Goal: Task Accomplishment & Management: Use online tool/utility

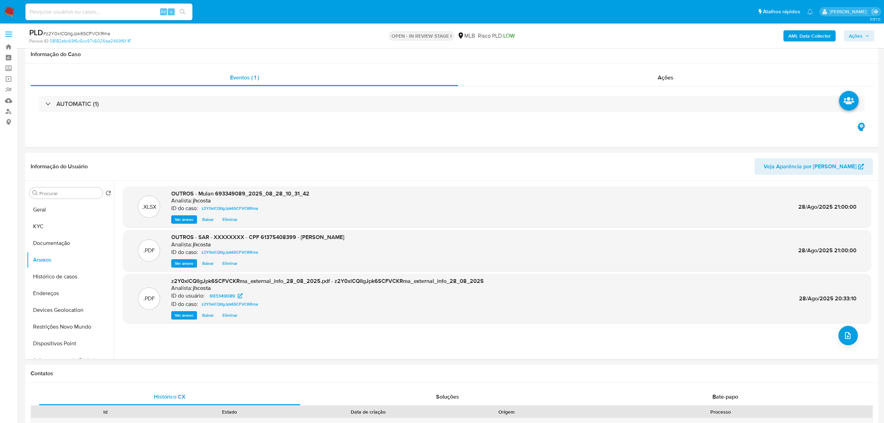
select select "10"
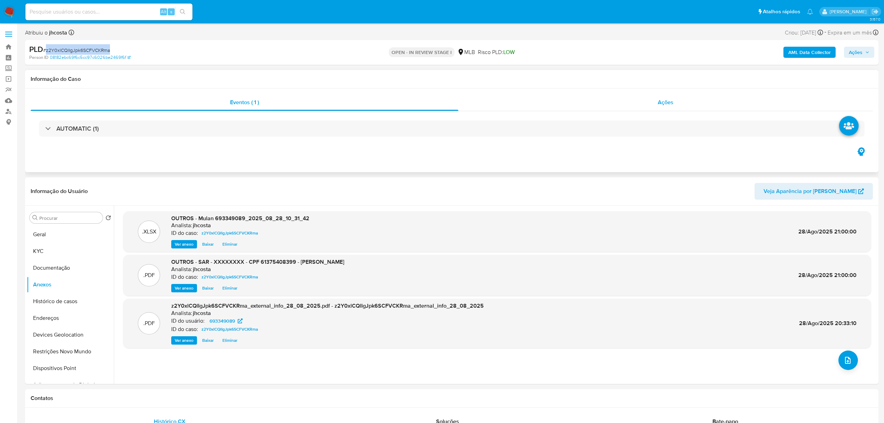
click at [669, 101] on span "Ações" at bounding box center [666, 102] width 16 height 8
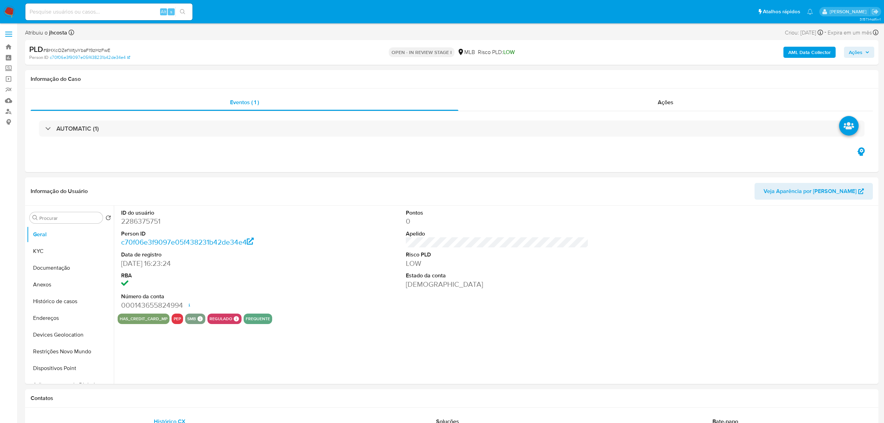
select select "10"
click at [8, 11] on img at bounding box center [9, 12] width 12 height 12
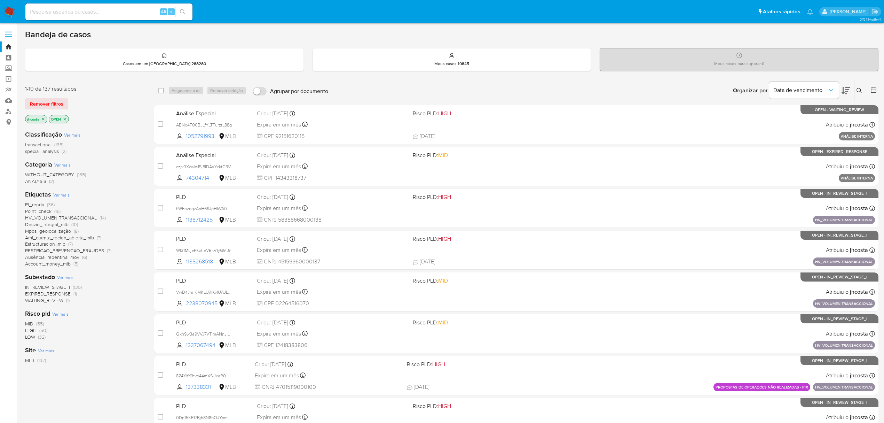
click at [61, 194] on span "Ver mais" at bounding box center [61, 195] width 16 height 6
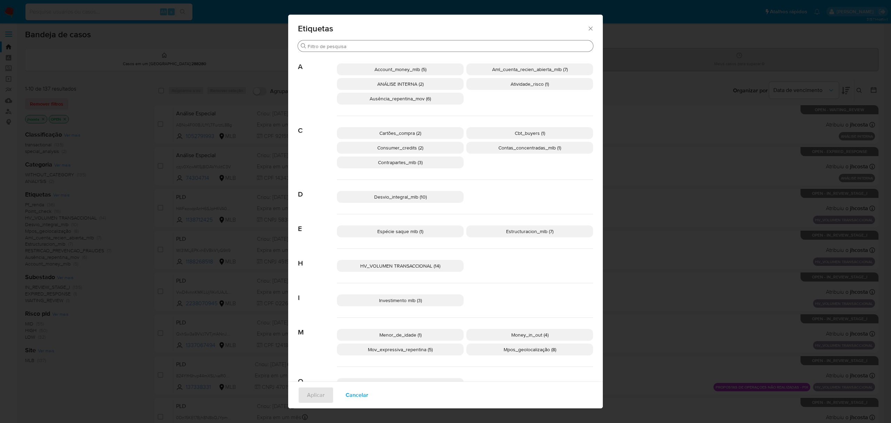
click at [403, 46] on input "Procurar" at bounding box center [449, 46] width 283 height 6
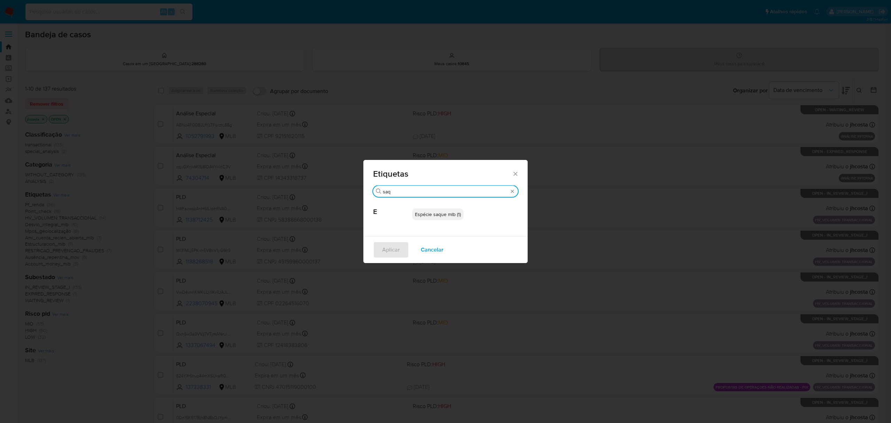
type input "saq"
click at [450, 214] on span "Espécie saque mlb (1)" at bounding box center [438, 214] width 46 height 7
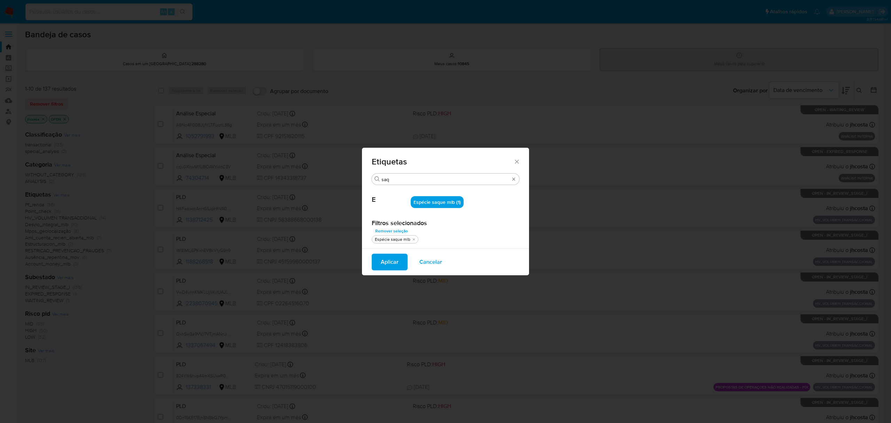
click at [391, 257] on span "Aplicar" at bounding box center [390, 261] width 18 height 15
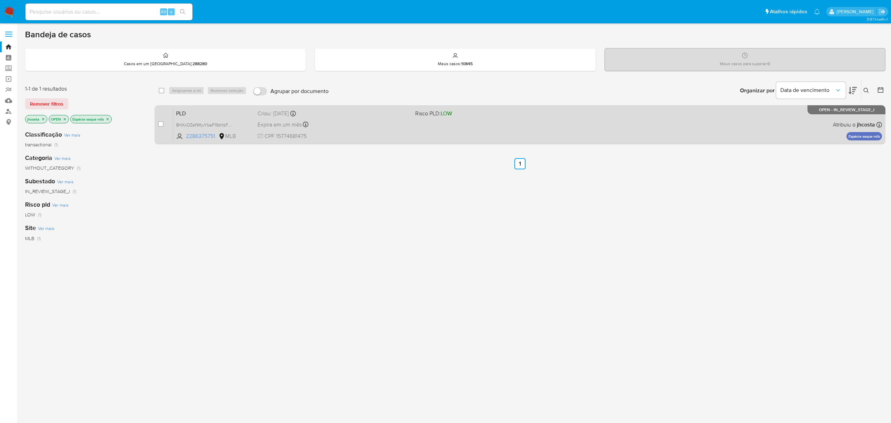
click at [335, 134] on span "CPF 15774681475" at bounding box center [334, 136] width 152 height 8
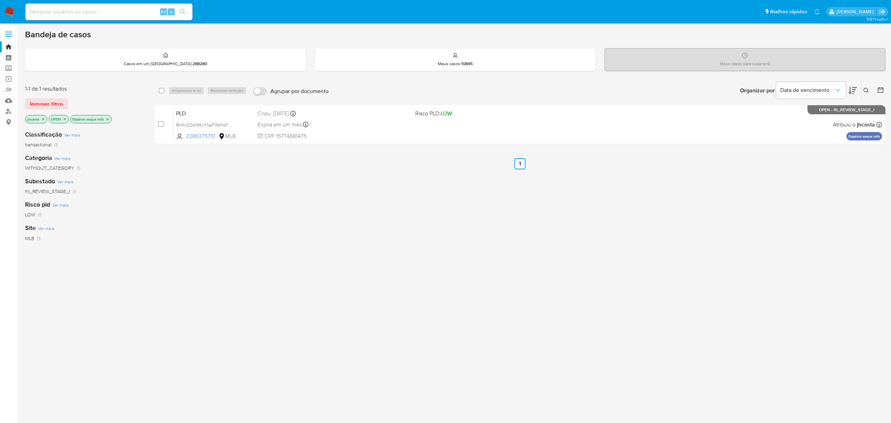
click at [108, 119] on icon "close-filter" at bounding box center [108, 119] width 4 height 4
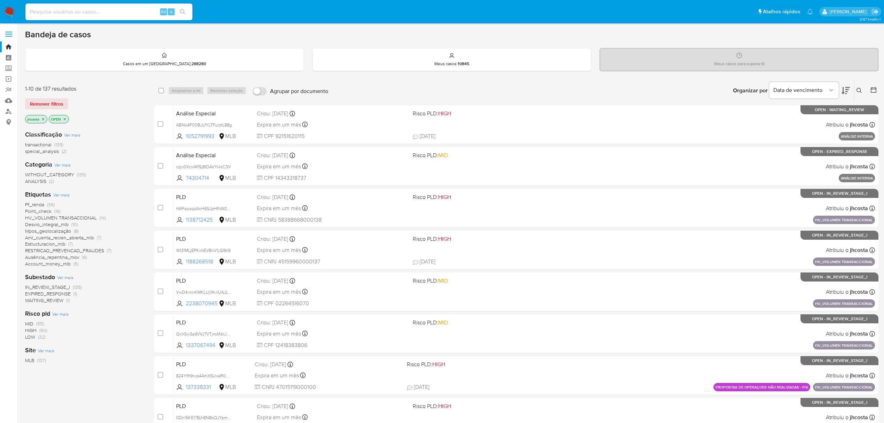
click at [45, 117] on icon "close-filter" at bounding box center [43, 119] width 4 height 4
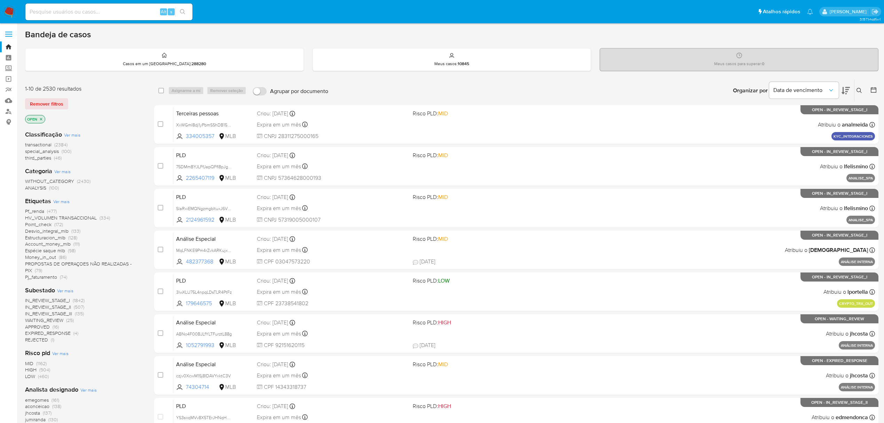
click at [12, 10] on img at bounding box center [9, 12] width 12 height 12
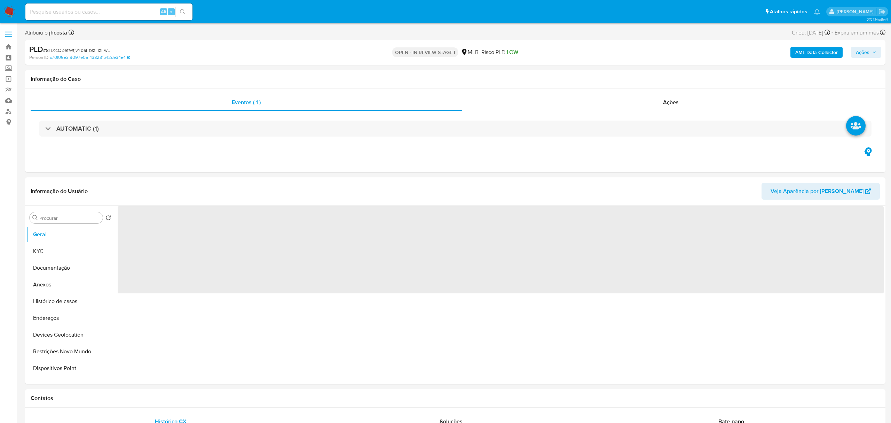
select select "10"
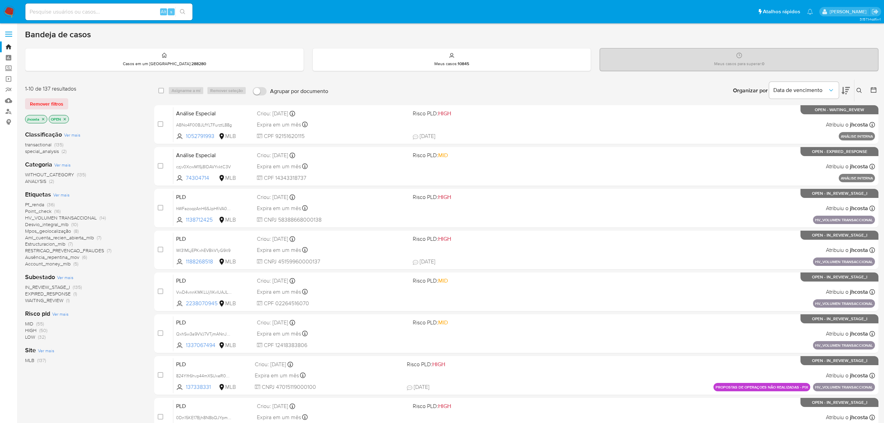
click at [61, 197] on span "Ver mais" at bounding box center [61, 195] width 16 height 6
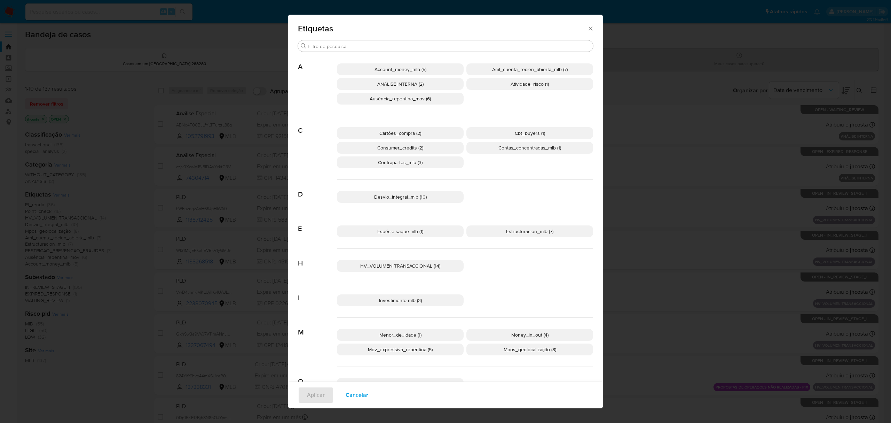
click at [588, 25] on icon "Fechar" at bounding box center [590, 28] width 7 height 7
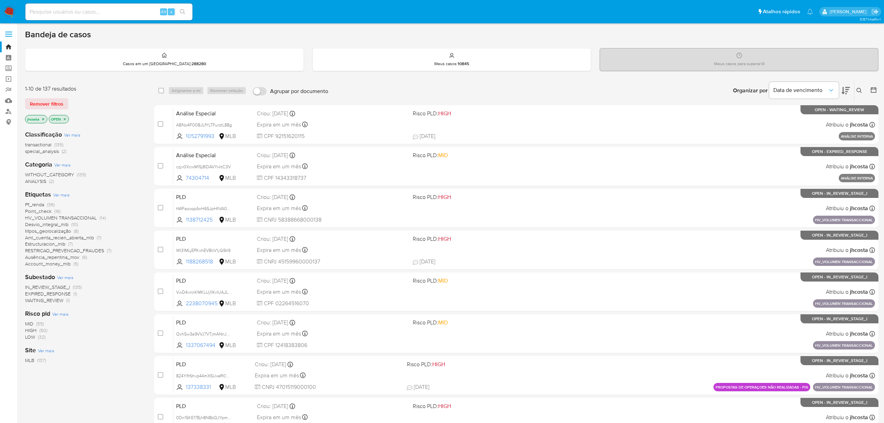
click at [46, 204] on span "Pf_renda (36)" at bounding box center [40, 204] width 30 height 7
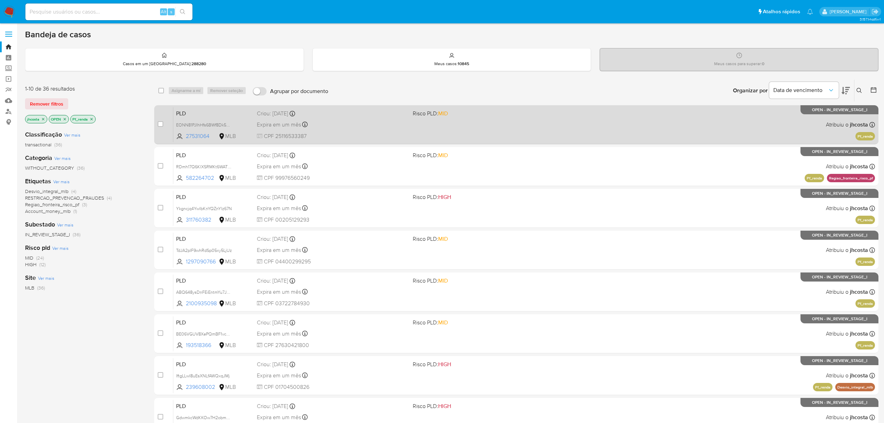
click at [504, 124] on div "PLD EONN81PJIhHfs6BWf8Dk5n3W 27531064 MLB Risco PLD: MID Criou: 12/08/2025 Crio…" at bounding box center [524, 124] width 702 height 35
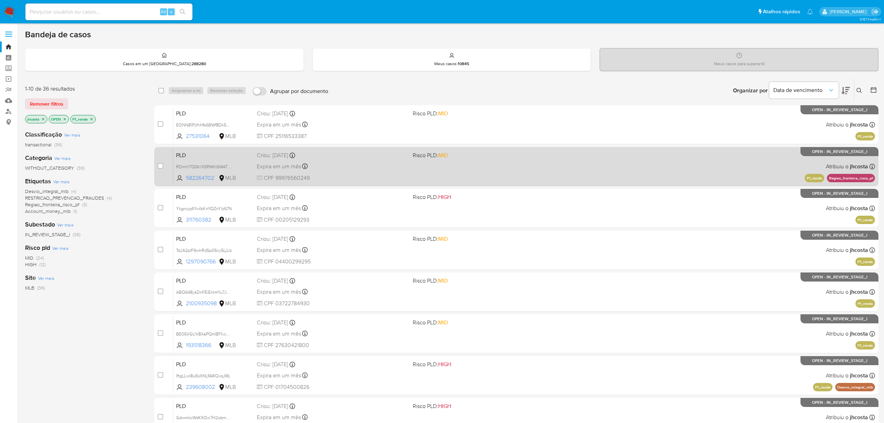
click at [460, 164] on div "PLD RDmh17Q6KlXSRMKt6WATjDrT 582264702 MLB Risco PLD: MID Criou: 12/08/2025 Cri…" at bounding box center [524, 166] width 702 height 35
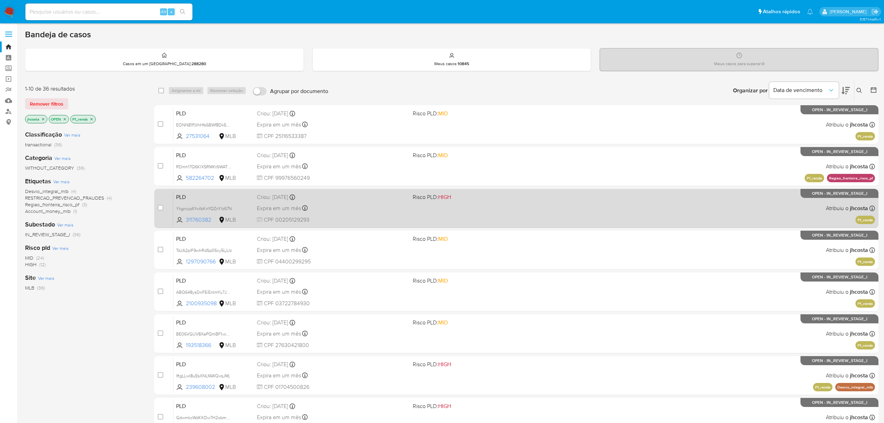
click at [479, 210] on div "PLD Ykgncjq4YwIbKnYQZnYlz67N 311760382 MLB Risco PLD: HIGH Criou: 12/08/2025 Cr…" at bounding box center [524, 207] width 702 height 35
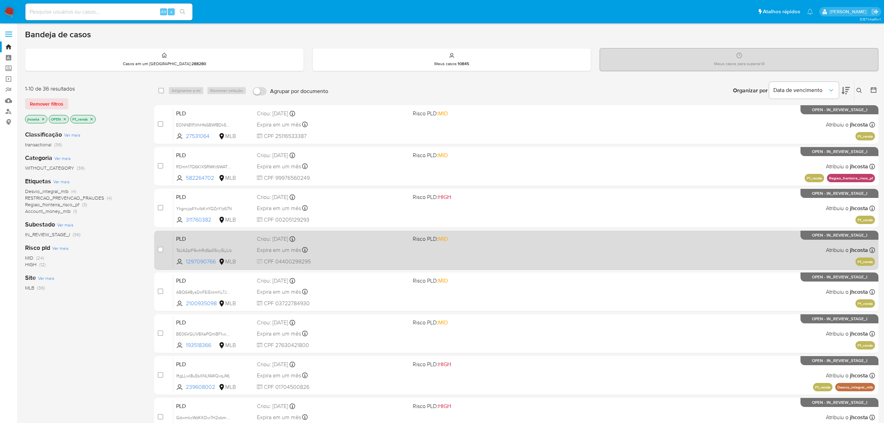
click at [459, 265] on div "PLD TdJA2pIF9whRdSp05xy5LjUz 1297090766 MLB Risco PLD: MID Criou: 12/08/2025 Cr…" at bounding box center [524, 249] width 702 height 35
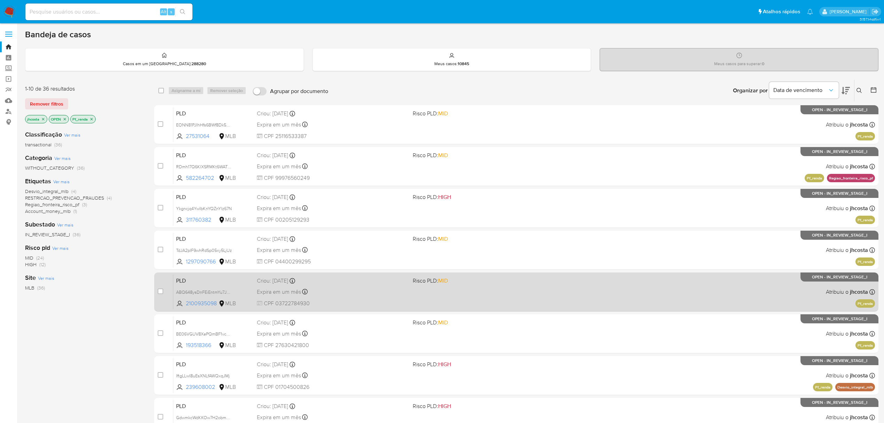
click at [473, 297] on div "PLD ABQ648ysDnFEiEntmYu7JSMa 2100935098 MLB Risco PLD: MID Criou: 12/08/2025 Cr…" at bounding box center [524, 291] width 702 height 35
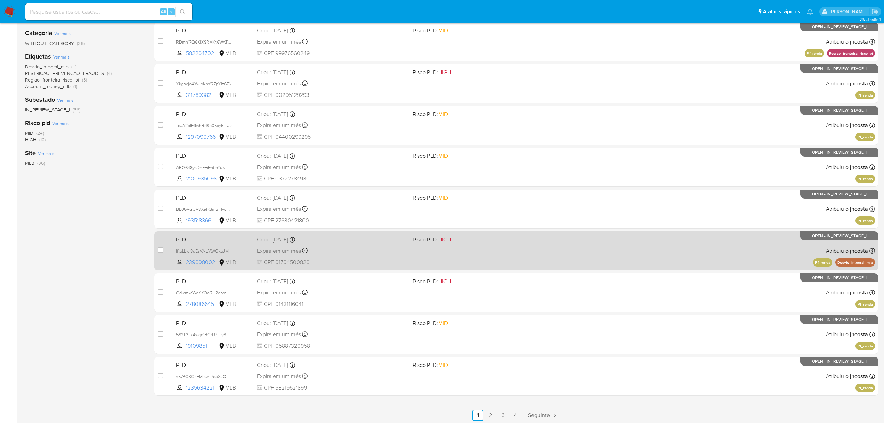
scroll to position [127, 0]
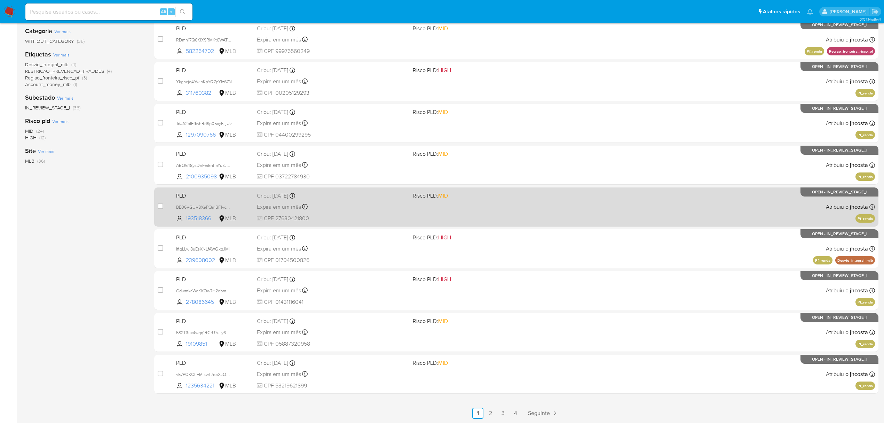
click at [469, 216] on div "PLD BE06VGUV8XePQmBF1vcEo9Gl 193518366 MLB Risco PLD: MID Criou: 12/08/2025 Cri…" at bounding box center [524, 206] width 702 height 35
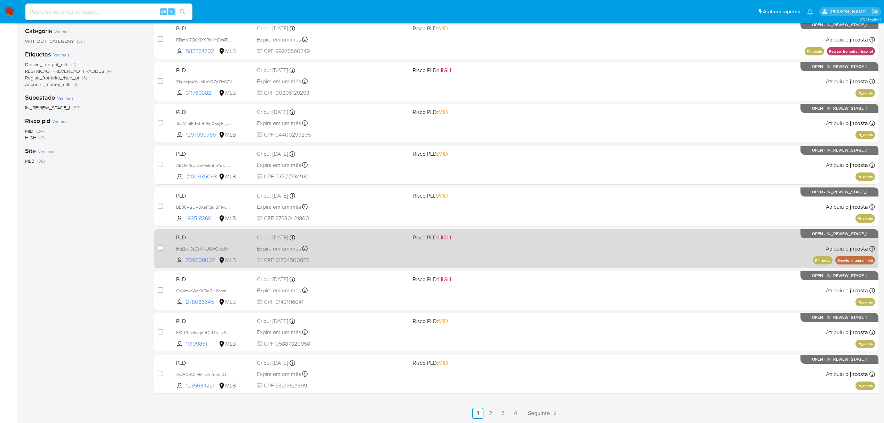
click at [478, 254] on div "PLD IftgLLwI8uEsXNLfAWQxqJMj 239608002 MLB Risco PLD: HIGH Criou: 12/08/2025 Cr…" at bounding box center [524, 248] width 702 height 35
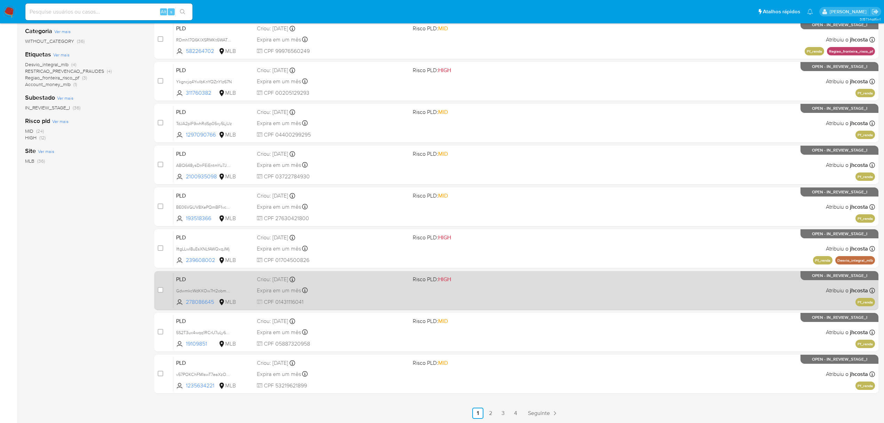
click at [464, 299] on div "PLD GdwmkcWdKKOw7H2obmwqvLr1 278086645 MLB Risco PLD: HIGH Criou: 12/08/2025 Cr…" at bounding box center [524, 290] width 702 height 35
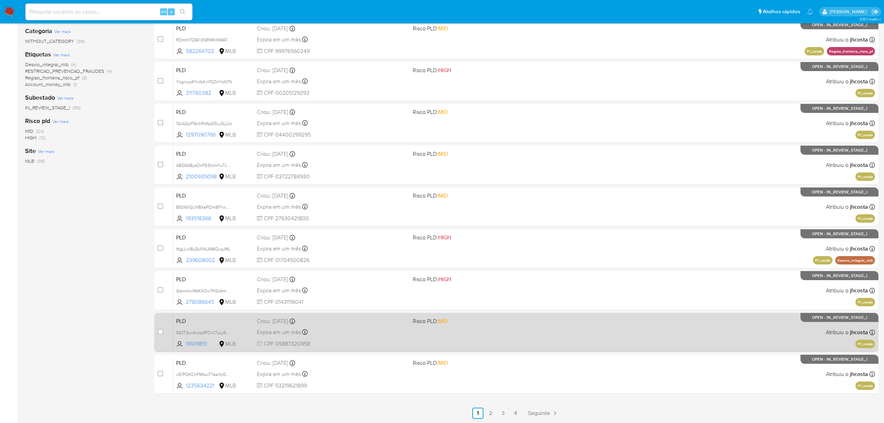
click at [446, 331] on div "PLD 5S2T3ux4wqq1RCrU7uLy6TVE 19109851 MLB Risco PLD: MID Criou: 12/08/2025 Crio…" at bounding box center [524, 331] width 702 height 35
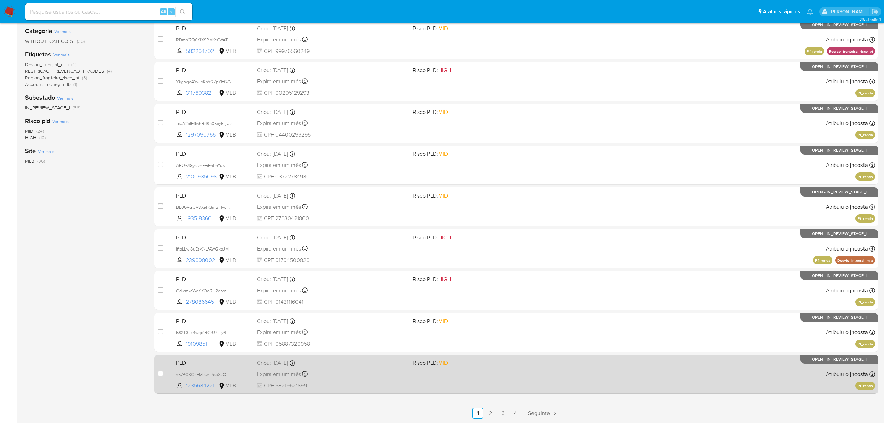
click at [492, 374] on div "PLD v57POKChFMIswT7eaXzOm2ZZ 1235634221 MLB Risco PLD: MID Criou: 12/08/2025 Cr…" at bounding box center [524, 373] width 702 height 35
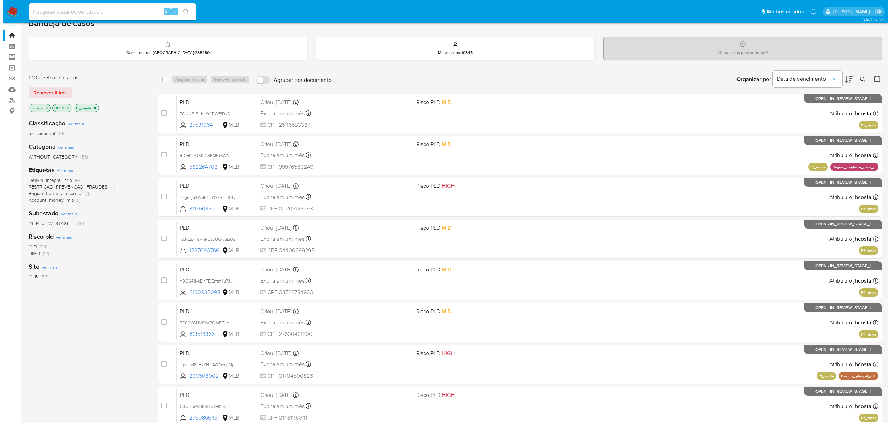
scroll to position [0, 0]
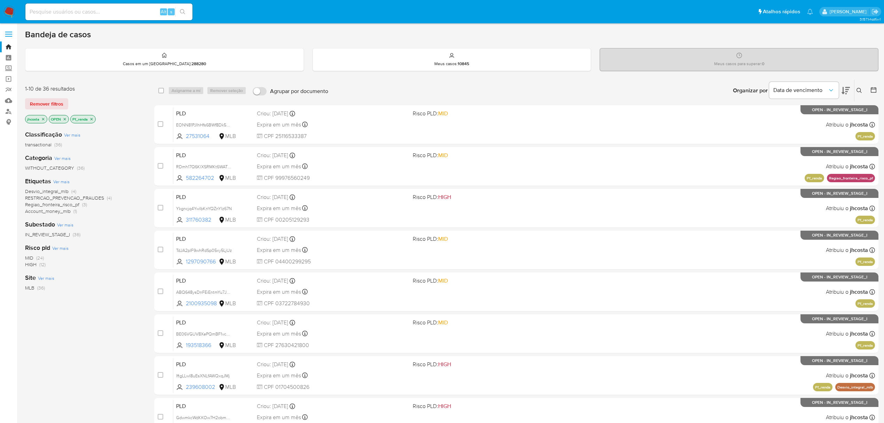
click at [94, 119] on icon "close-filter" at bounding box center [91, 119] width 4 height 4
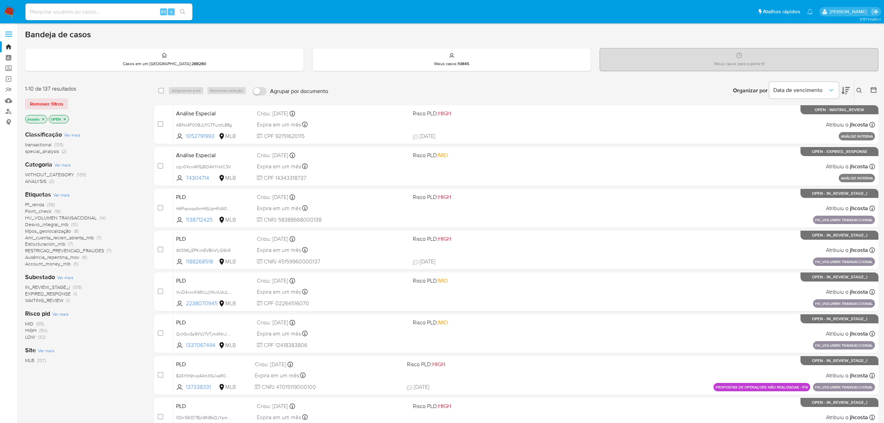
click at [77, 257] on span "Ausência_repentina_mov" at bounding box center [52, 256] width 54 height 7
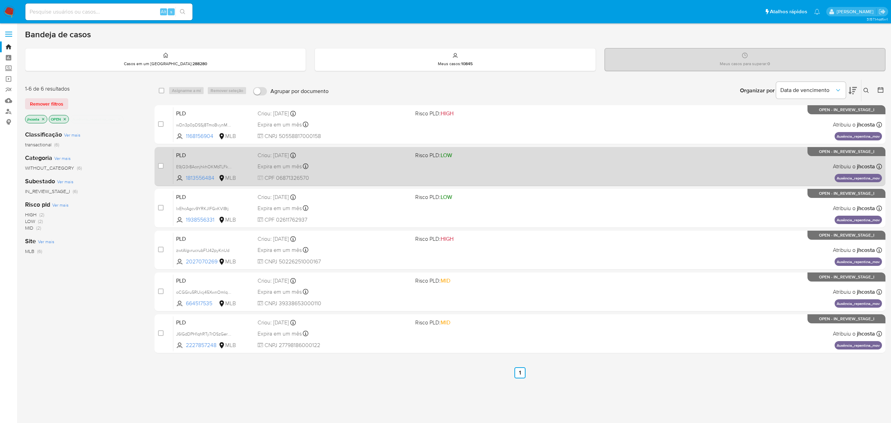
click at [377, 175] on span "CPF 06871326570" at bounding box center [334, 178] width 152 height 8
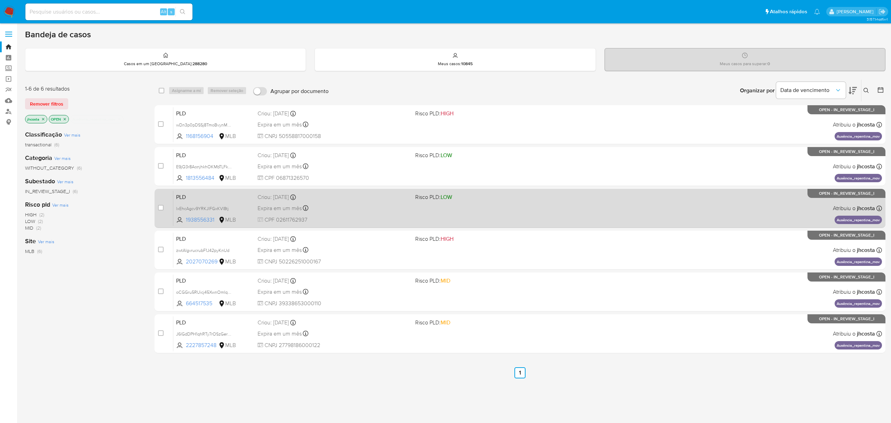
click at [352, 209] on div "Expira em um mês Expira em 26/09/2025 00:23:48" at bounding box center [334, 207] width 152 height 9
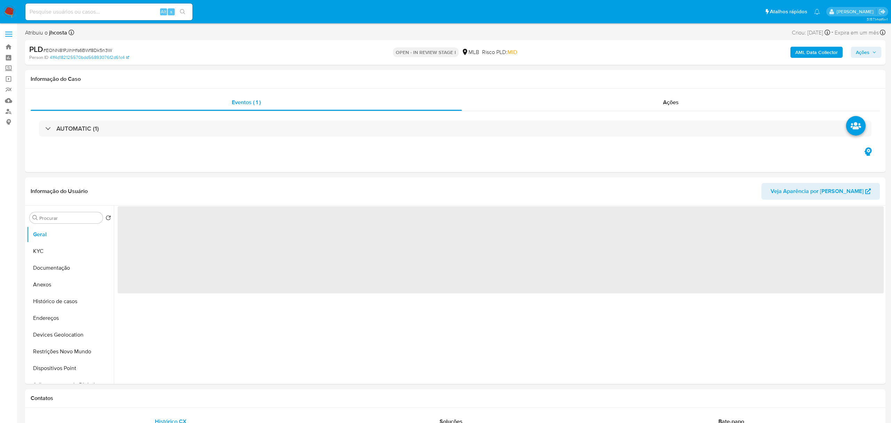
select select "10"
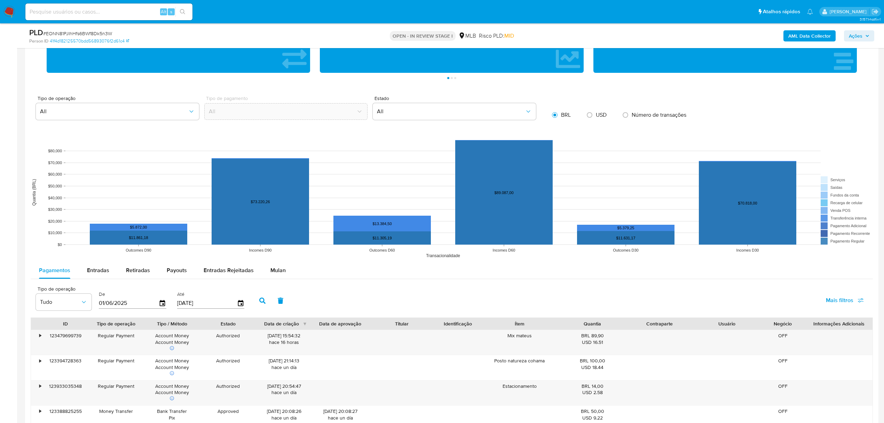
scroll to position [650, 0]
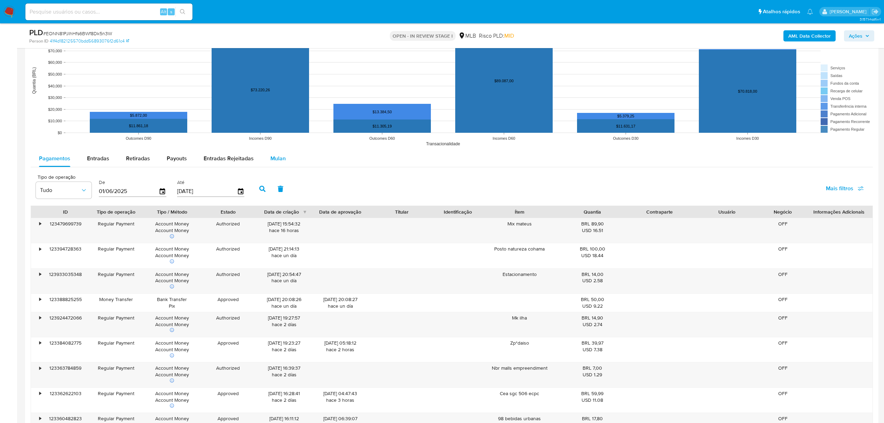
click at [274, 156] on span "Mulan" at bounding box center [278, 158] width 15 height 8
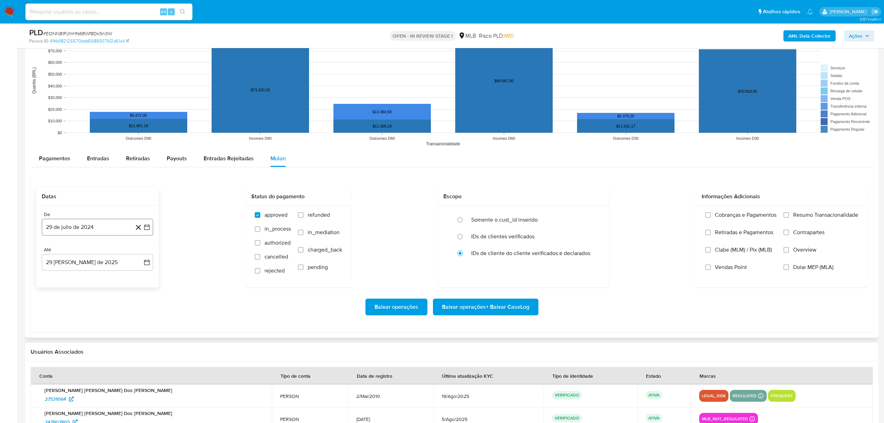
click at [92, 231] on button "29 de julio de 2024" at bounding box center [97, 227] width 111 height 17
click at [96, 252] on span "julio 2024" at bounding box center [94, 252] width 26 height 7
click at [136, 254] on icon "Año siguiente" at bounding box center [139, 252] width 8 height 8
click at [63, 320] on button "[DATE]" at bounding box center [66, 316] width 19 height 11
click at [66, 279] on button "1" at bounding box center [69, 278] width 11 height 11
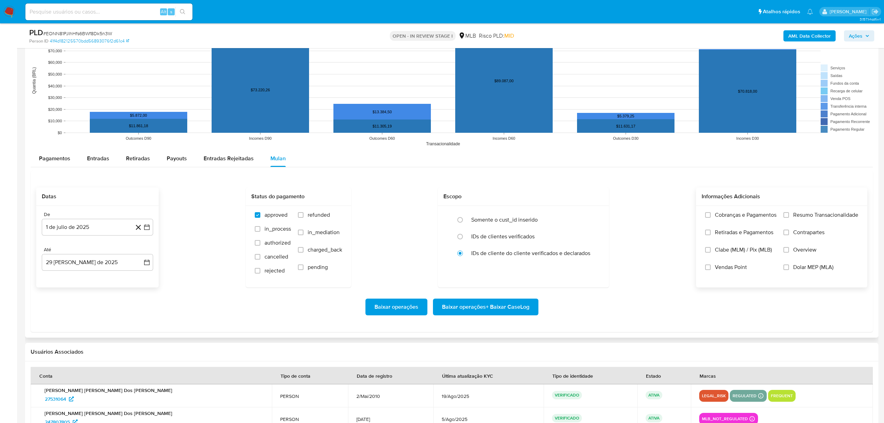
click at [813, 221] on label "Resumo Transacionalidade" at bounding box center [821, 219] width 75 height 17
click at [789, 218] on input "Resumo Transacionalidade" at bounding box center [787, 215] width 6 height 6
click at [491, 309] on span "Baixar operações + Baixar CaseLog" at bounding box center [485, 306] width 87 height 15
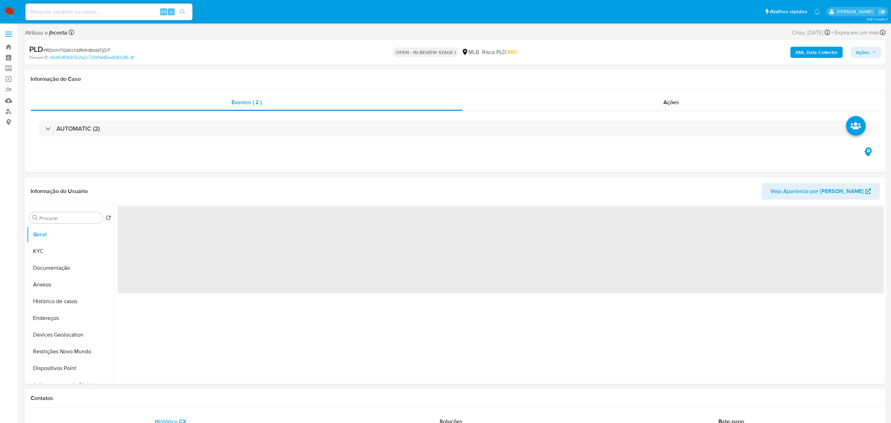
select select "10"
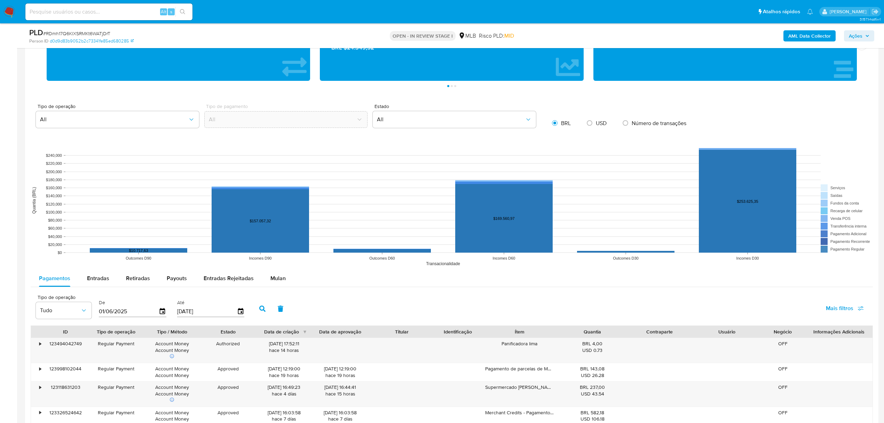
scroll to position [603, 0]
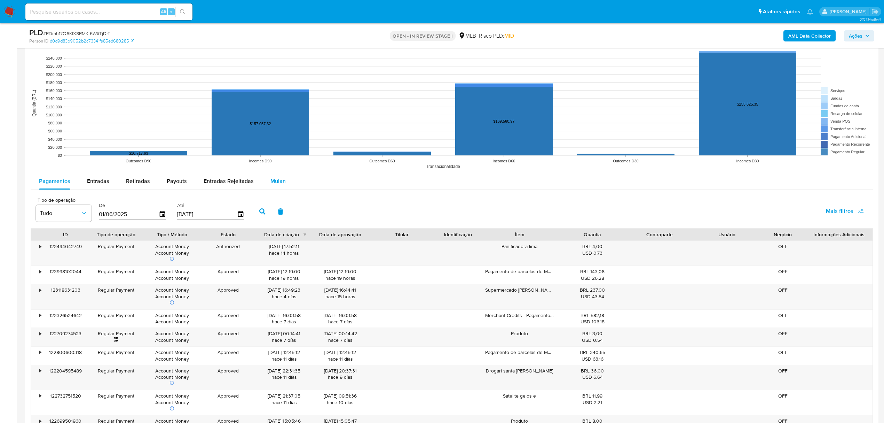
click at [273, 187] on div "Mulan" at bounding box center [278, 181] width 15 height 17
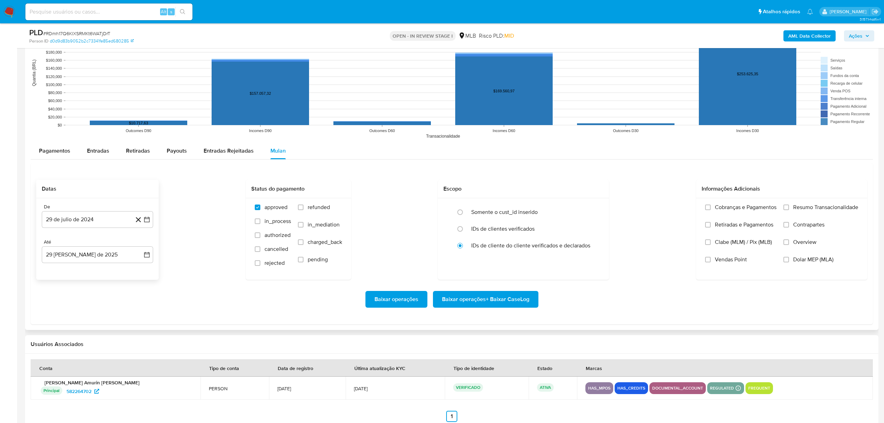
scroll to position [650, 0]
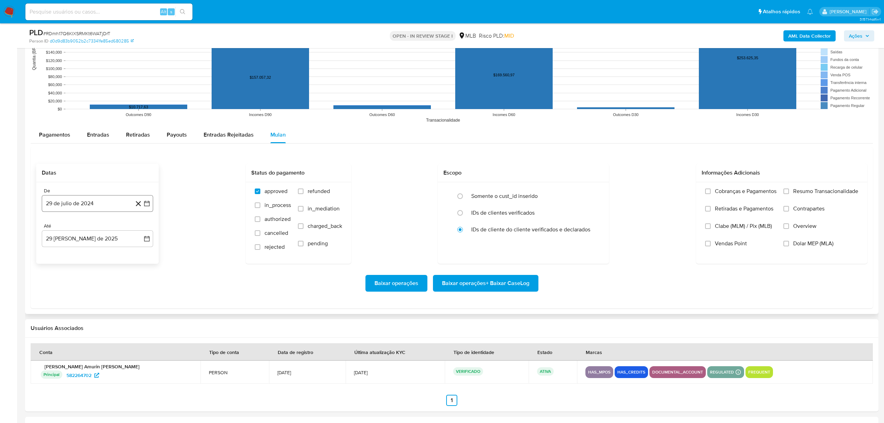
click at [92, 211] on button "29 de julio de 2024" at bounding box center [97, 203] width 111 height 17
click at [98, 228] on span "julio 2024" at bounding box center [94, 228] width 26 height 7
click at [144, 231] on div "2024 2024 ene feb mar abr may jun [DATE] ago sep oct nov dic" at bounding box center [97, 273] width 110 height 118
click at [140, 230] on icon "Año siguiente" at bounding box center [139, 229] width 8 height 8
drag, startPoint x: 76, startPoint y: 289, endPoint x: 64, endPoint y: 299, distance: 15.6
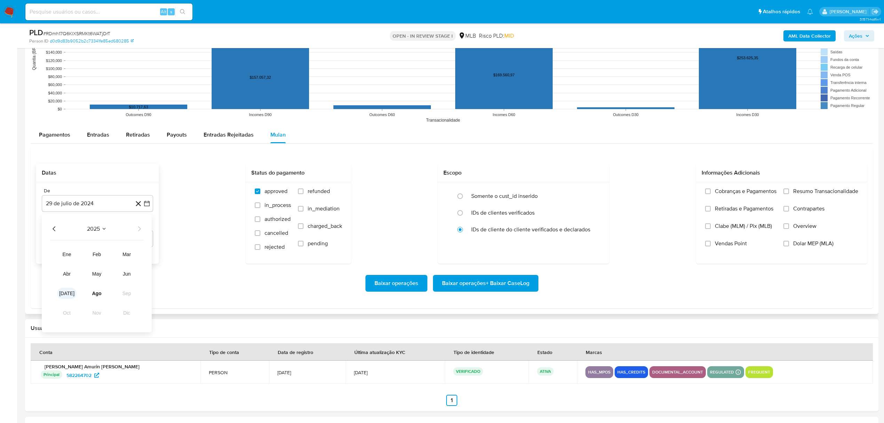
click at [76, 289] on td "[DATE]" at bounding box center [66, 293] width 19 height 11
click at [64, 299] on button "[DATE]" at bounding box center [66, 293] width 19 height 11
click at [70, 255] on button "1" at bounding box center [69, 254] width 11 height 11
click at [803, 192] on span "Resumo Transacionalidade" at bounding box center [826, 191] width 65 height 7
click at [789, 192] on input "Resumo Transacionalidade" at bounding box center [787, 191] width 6 height 6
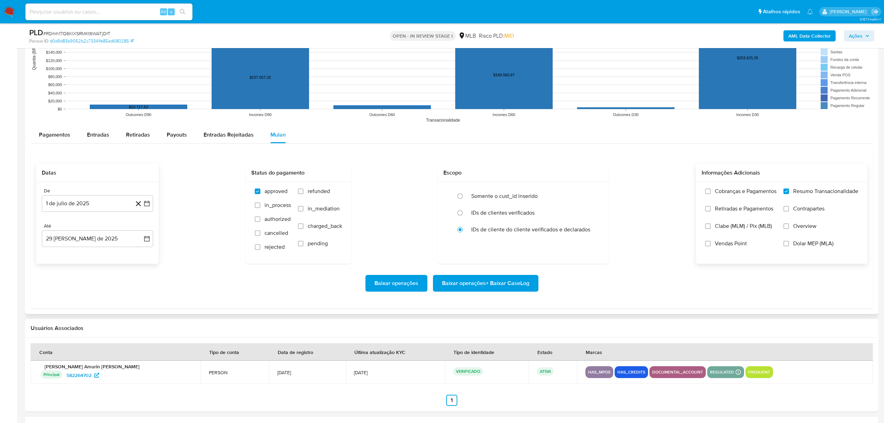
click at [506, 285] on span "Baixar operações + Baixar CaseLog" at bounding box center [485, 282] width 87 height 15
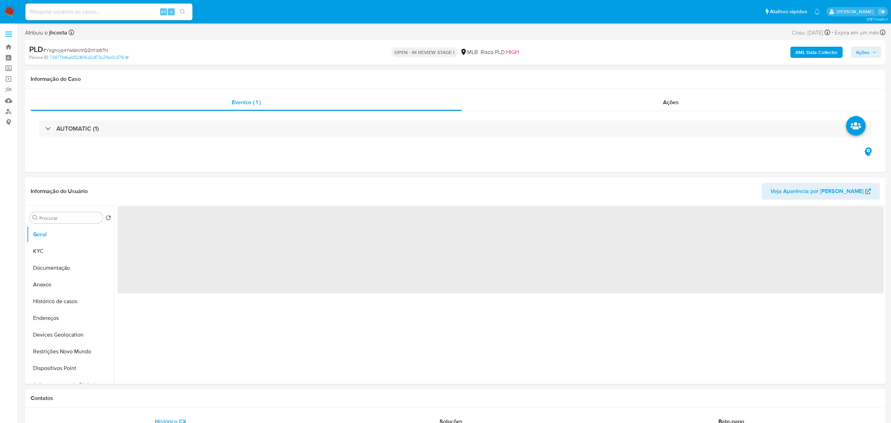
select select "10"
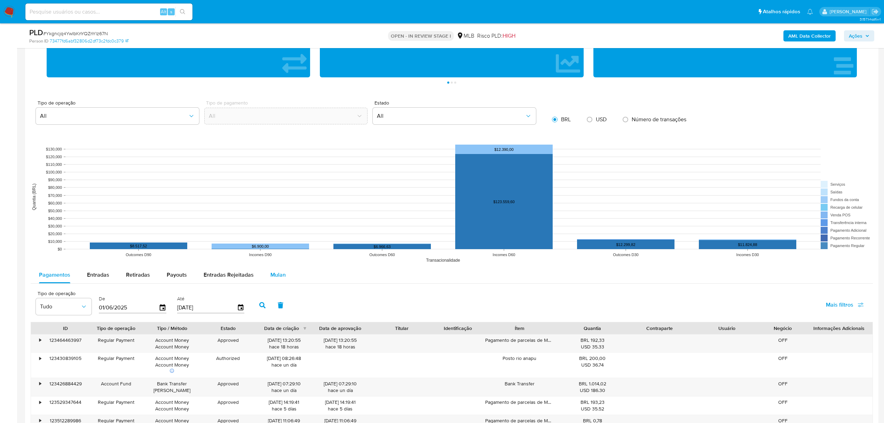
click at [271, 276] on span "Mulan" at bounding box center [278, 275] width 15 height 8
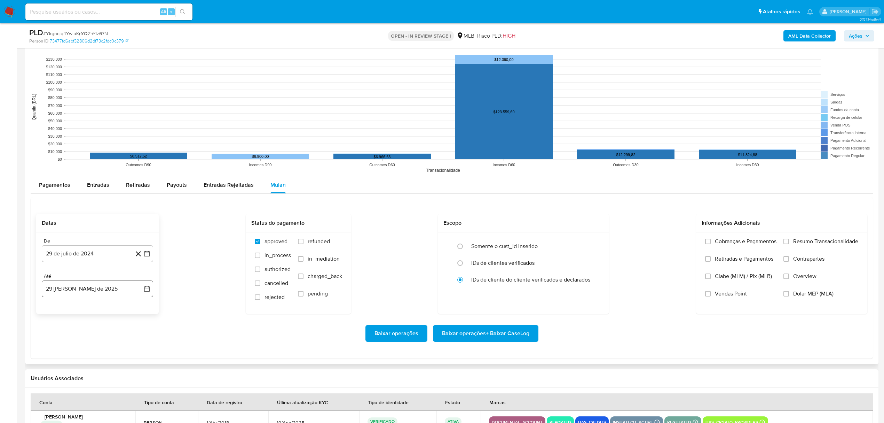
scroll to position [789, 0]
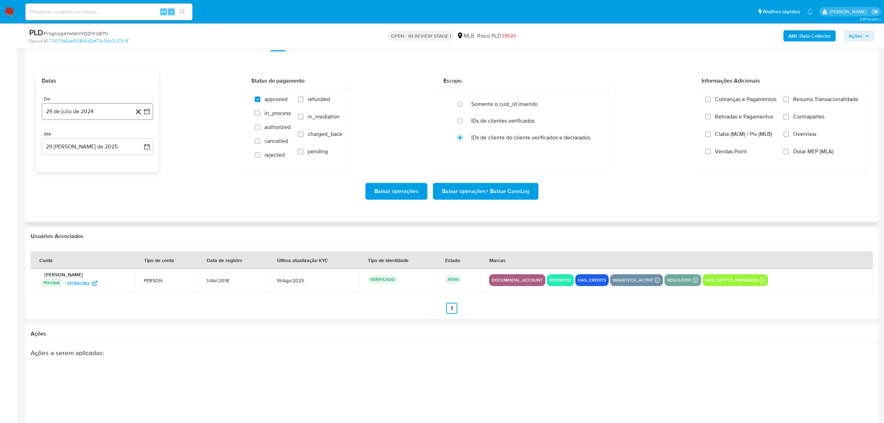
click at [87, 112] on button "29 de julio de 2024" at bounding box center [97, 111] width 111 height 17
click at [102, 138] on span "julio 2024" at bounding box center [94, 136] width 26 height 7
click at [138, 139] on icon "Año siguiente" at bounding box center [139, 136] width 8 height 8
click at [66, 204] on span "[DATE]" at bounding box center [66, 201] width 15 height 6
click at [70, 165] on button "1" at bounding box center [69, 162] width 11 height 11
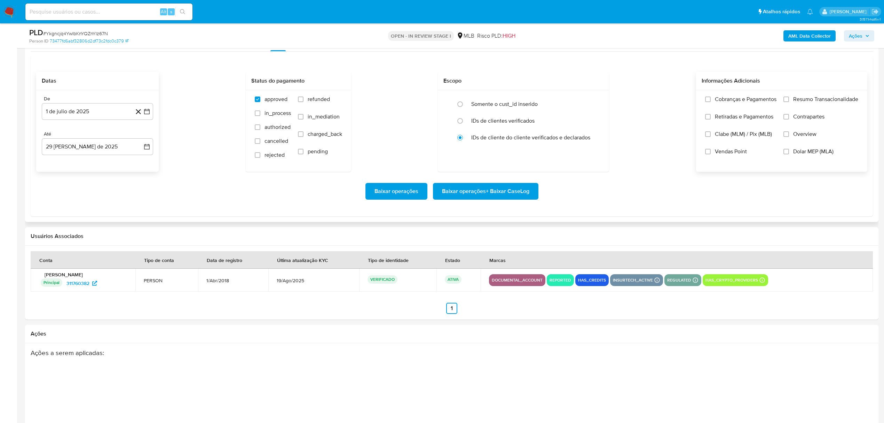
click at [818, 96] on div "Cobranças e Pagamentos Retiradas e Pagamentos Clabe (MLM) / Pix (MLB) Vendas Po…" at bounding box center [781, 130] width 171 height 81
click at [818, 98] on span "Resumo Transacionalidade" at bounding box center [826, 99] width 65 height 7
click at [789, 98] on input "Resumo Transacionalidade" at bounding box center [787, 99] width 6 height 6
click at [494, 193] on span "Baixar operações + Baixar CaseLog" at bounding box center [485, 191] width 87 height 15
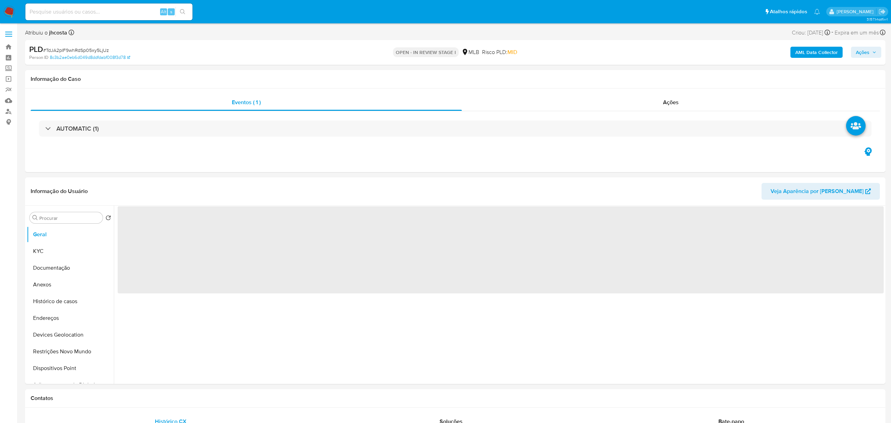
select select "10"
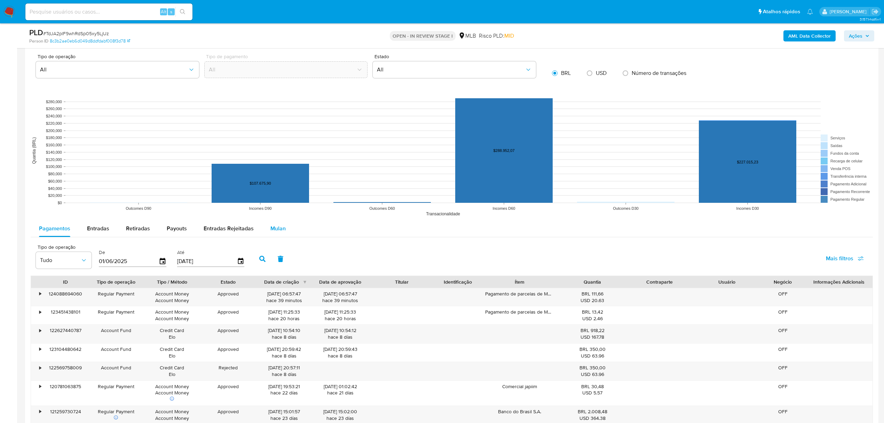
click at [278, 225] on div "Mulan" at bounding box center [278, 228] width 15 height 17
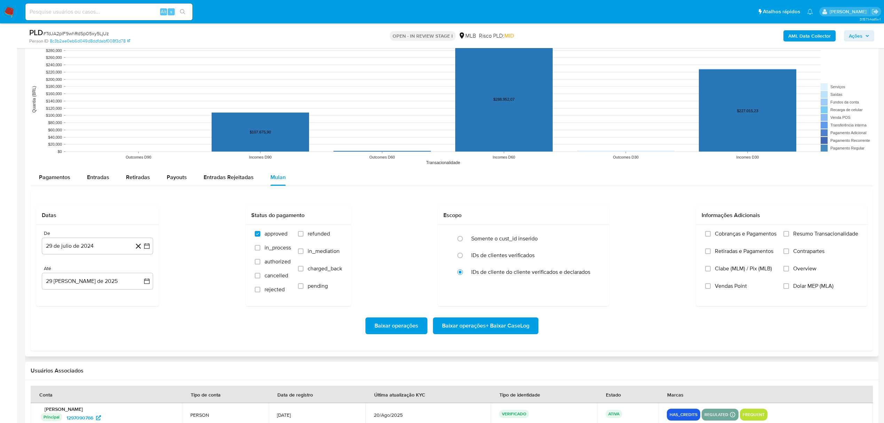
scroll to position [743, 0]
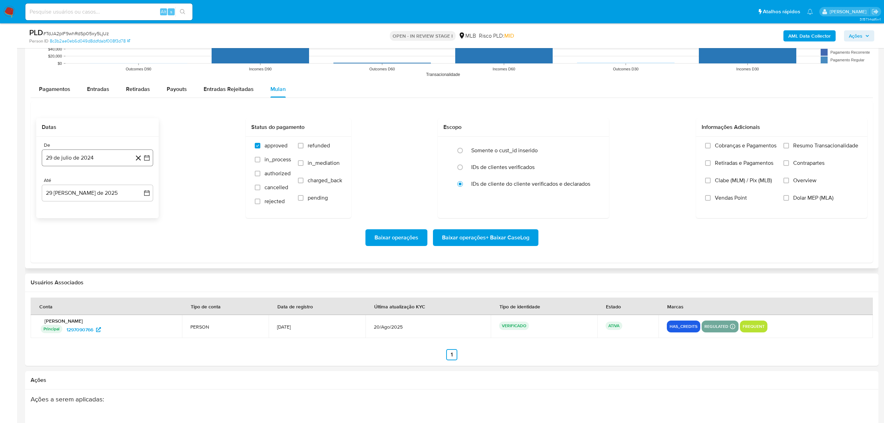
click at [77, 157] on button "29 de julio de 2024" at bounding box center [97, 157] width 111 height 17
click at [105, 181] on span "julio 2024" at bounding box center [94, 182] width 26 height 7
click at [141, 181] on icon "Año siguiente" at bounding box center [139, 183] width 8 height 8
click at [65, 247] on span "[DATE]" at bounding box center [66, 247] width 15 height 6
click at [72, 212] on button "1" at bounding box center [69, 208] width 11 height 11
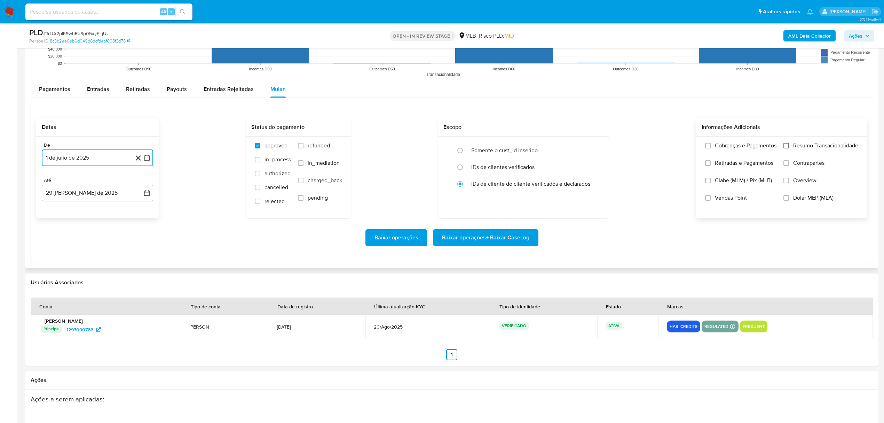
click at [786, 148] on input "Resumo Transacionalidade" at bounding box center [787, 146] width 6 height 6
click at [531, 245] on button "Baixar operações + Baixar CaseLog" at bounding box center [486, 237] width 106 height 17
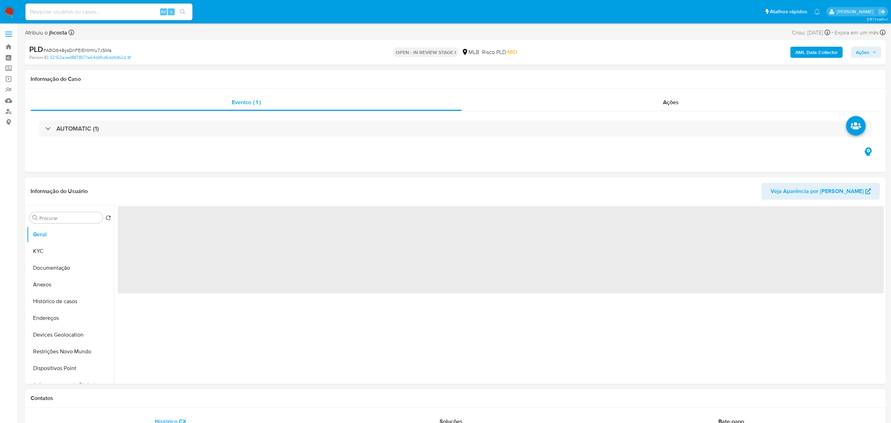
select select "10"
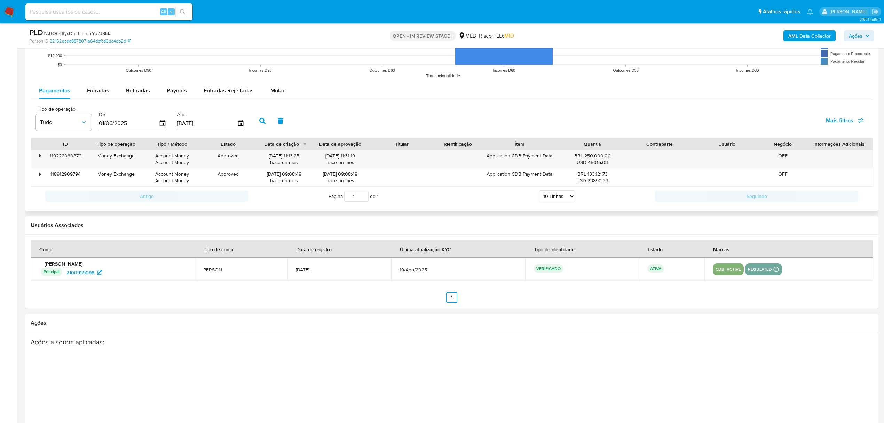
scroll to position [696, 0]
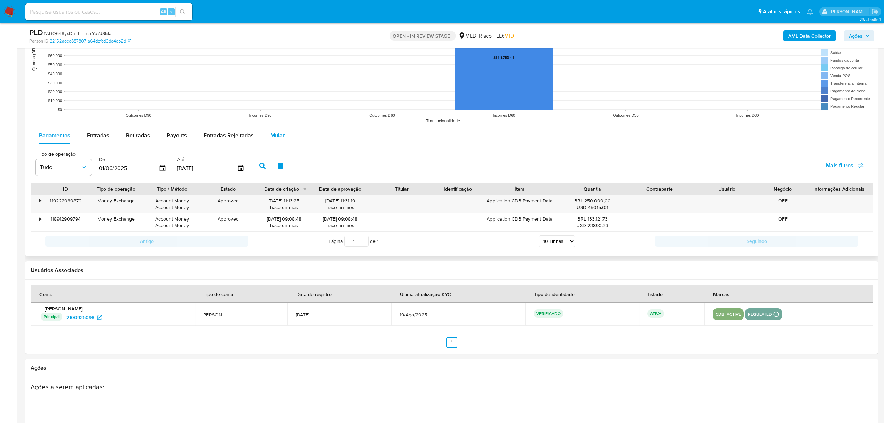
click at [272, 134] on span "Mulan" at bounding box center [278, 135] width 15 height 8
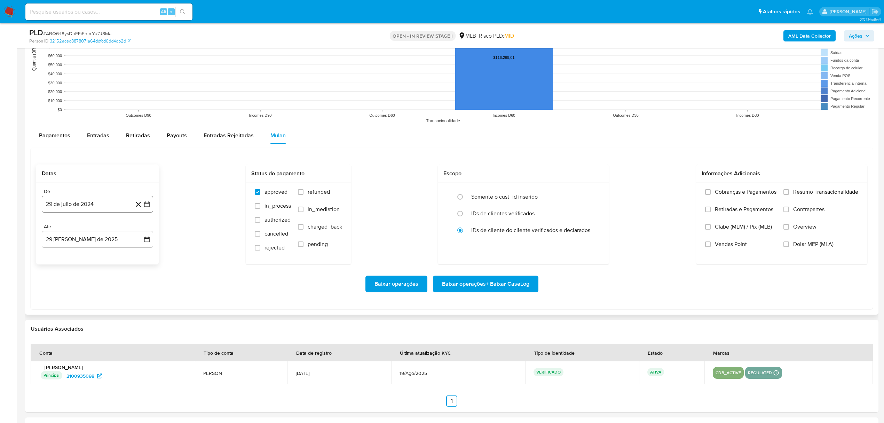
click at [66, 200] on button "29 de julio de 2024" at bounding box center [97, 204] width 111 height 17
click at [92, 231] on span "julio 2024" at bounding box center [94, 229] width 26 height 7
click at [139, 229] on icon "Año siguiente" at bounding box center [139, 229] width 8 height 8
click at [70, 295] on button "[DATE]" at bounding box center [66, 293] width 19 height 11
click at [71, 259] on button "1" at bounding box center [69, 254] width 11 height 11
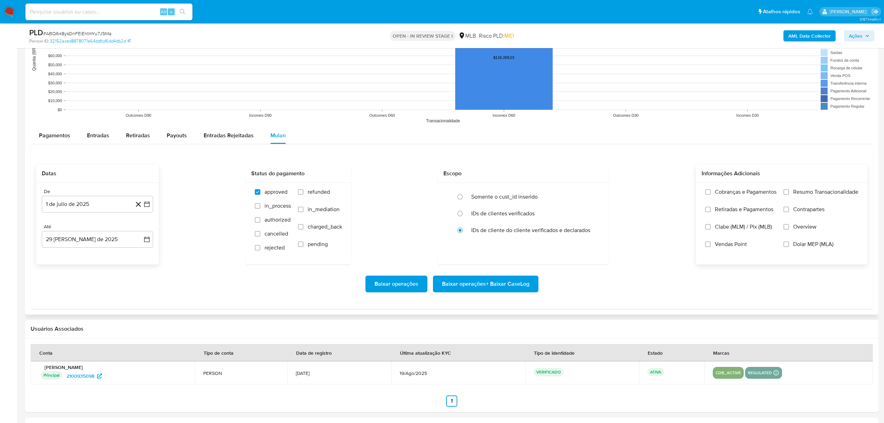
click at [794, 195] on span "Resumo Transacionalidade" at bounding box center [826, 191] width 65 height 7
click at [789, 195] on input "Resumo Transacionalidade" at bounding box center [787, 192] width 6 height 6
click at [517, 286] on span "Baixar operações + Baixar CaseLog" at bounding box center [485, 283] width 87 height 15
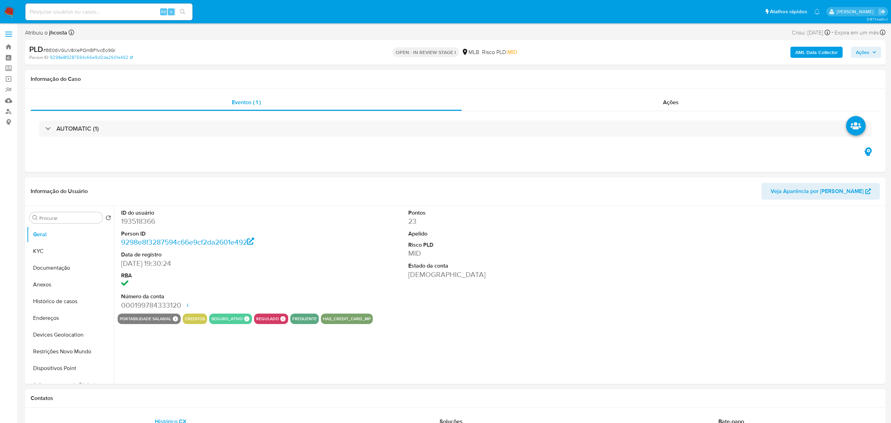
select select "10"
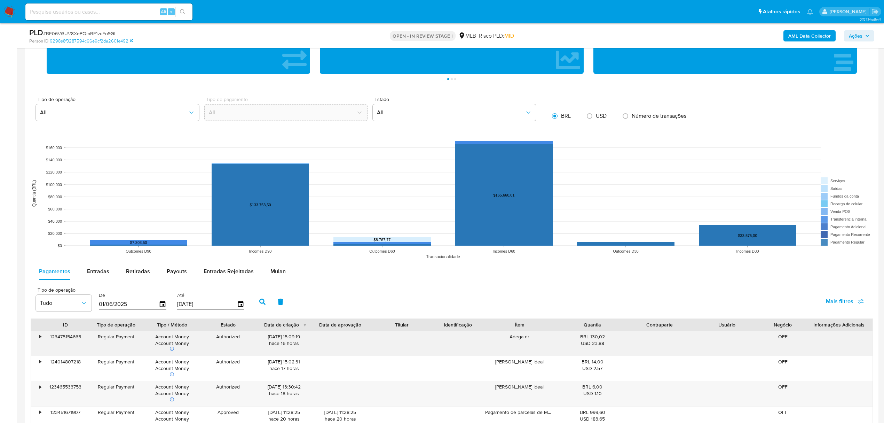
scroll to position [696, 0]
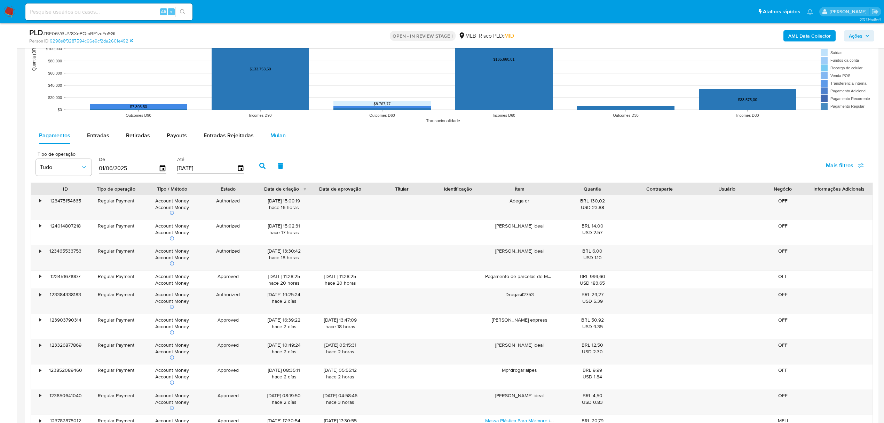
click at [271, 137] on span "Mulan" at bounding box center [278, 135] width 15 height 8
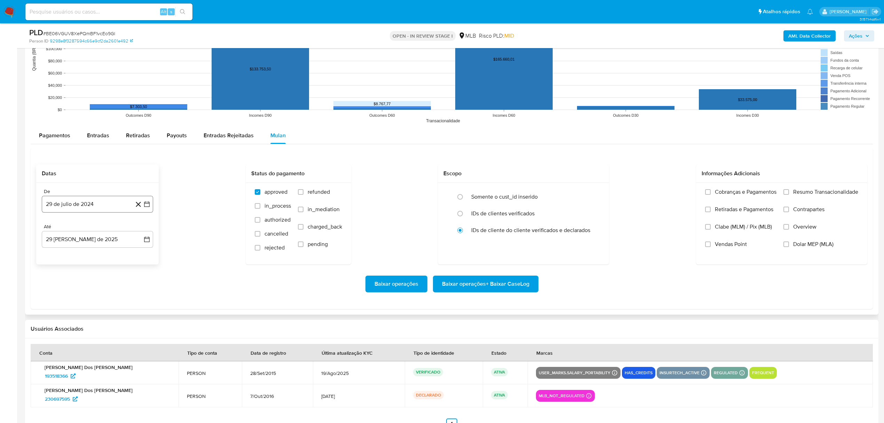
click at [92, 209] on button "29 de julio de 2024" at bounding box center [97, 204] width 111 height 17
click at [88, 237] on div "julio 2024 julio 2024 lun lunes mar martes mié miércoles jue jueves vie viernes…" at bounding box center [97, 270] width 95 height 91
click at [104, 233] on span "julio 2024" at bounding box center [94, 229] width 26 height 7
click at [138, 230] on icon "Año siguiente" at bounding box center [139, 229] width 8 height 8
click at [64, 296] on span "[DATE]" at bounding box center [66, 294] width 15 height 6
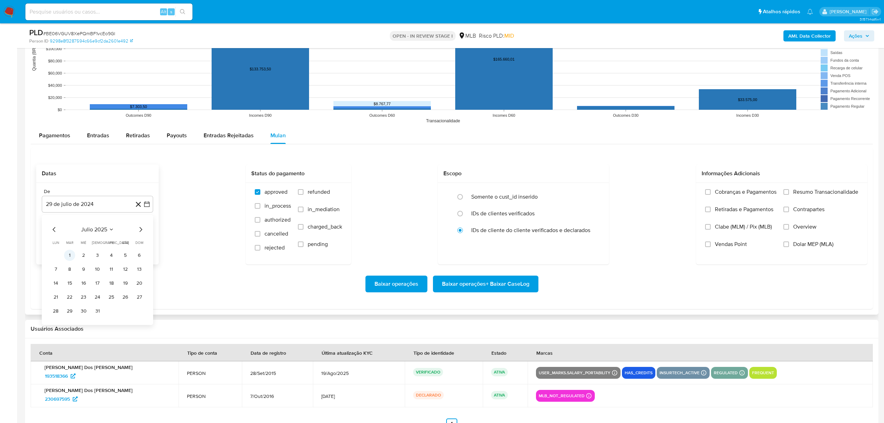
click at [68, 257] on button "1" at bounding box center [69, 254] width 11 height 11
click at [794, 190] on span "Resumo Transacionalidade" at bounding box center [826, 191] width 65 height 7
click at [789, 190] on input "Resumo Transacionalidade" at bounding box center [787, 192] width 6 height 6
click at [478, 291] on span "Baixar operações + Baixar CaseLog" at bounding box center [485, 283] width 87 height 15
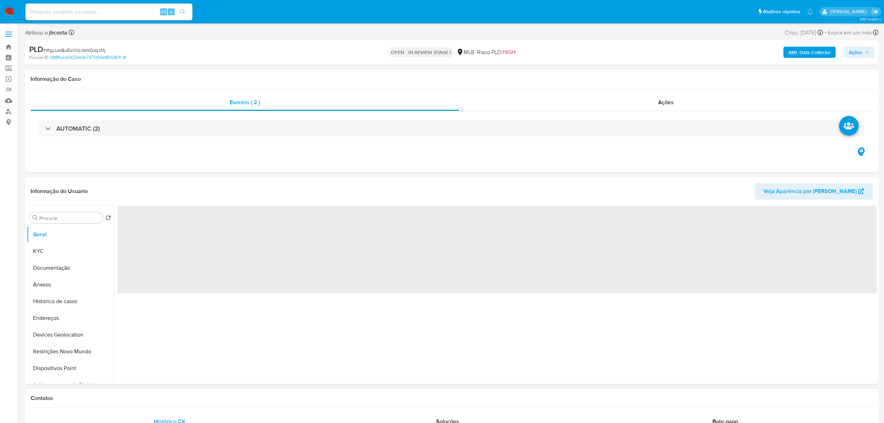
select select "10"
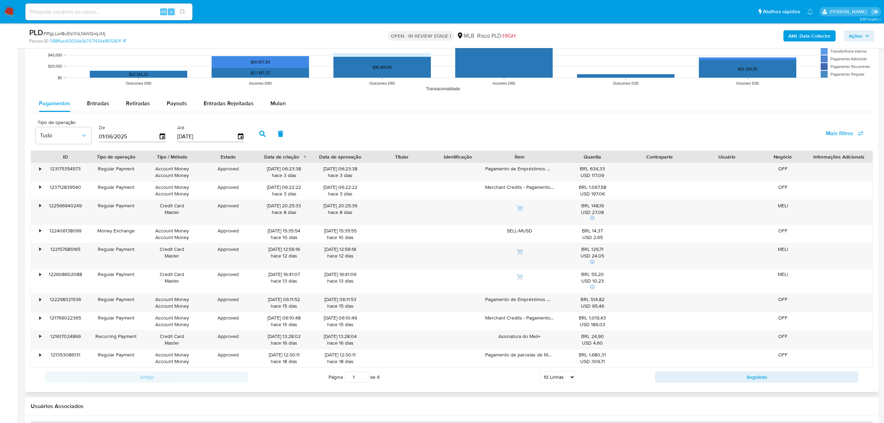
scroll to position [696, 0]
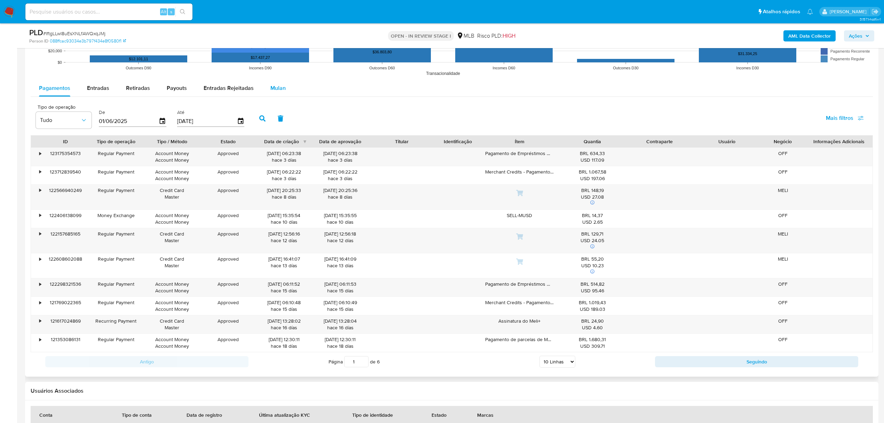
click at [287, 87] on button "Mulan" at bounding box center [278, 88] width 32 height 17
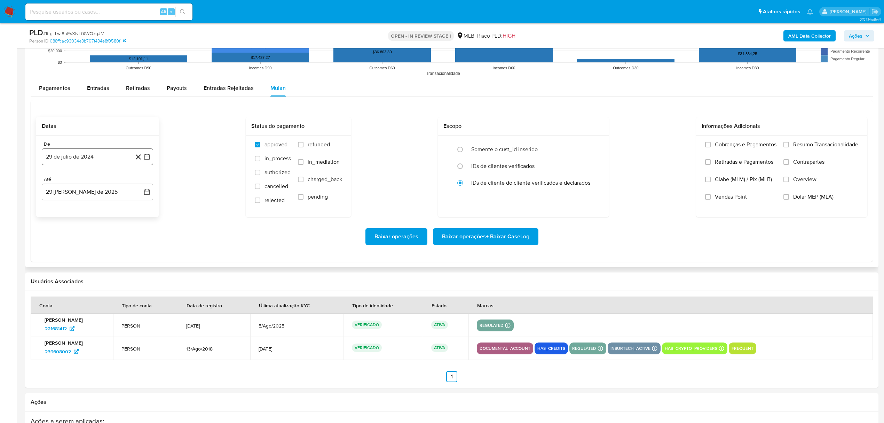
click at [99, 157] on button "29 de julio de 2024" at bounding box center [97, 156] width 111 height 17
click at [101, 182] on span "julio 2024" at bounding box center [94, 182] width 26 height 7
click at [139, 184] on icon "Año siguiente" at bounding box center [139, 182] width 8 height 8
click at [70, 252] on button "[DATE]" at bounding box center [66, 246] width 19 height 11
click at [69, 208] on button "1" at bounding box center [69, 207] width 11 height 11
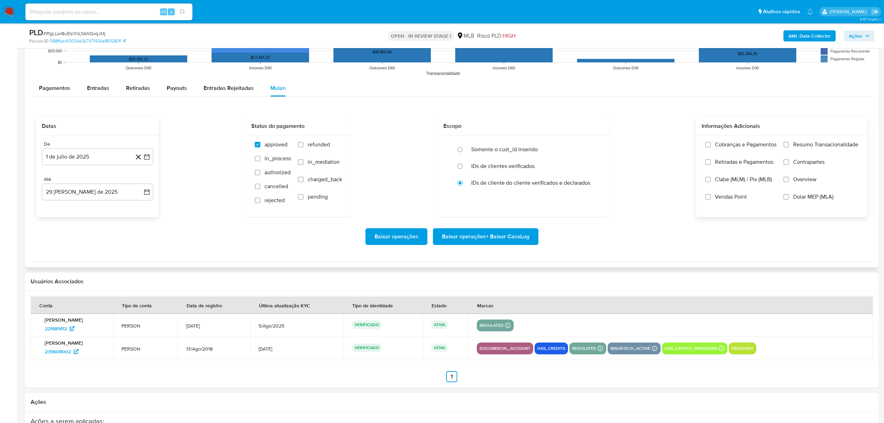
click at [794, 144] on span "Resumo Transacionalidade" at bounding box center [826, 144] width 65 height 7
click at [789, 144] on input "Resumo Transacionalidade" at bounding box center [787, 145] width 6 height 6
click at [526, 232] on span "Baixar operações + Baixar CaseLog" at bounding box center [485, 236] width 87 height 15
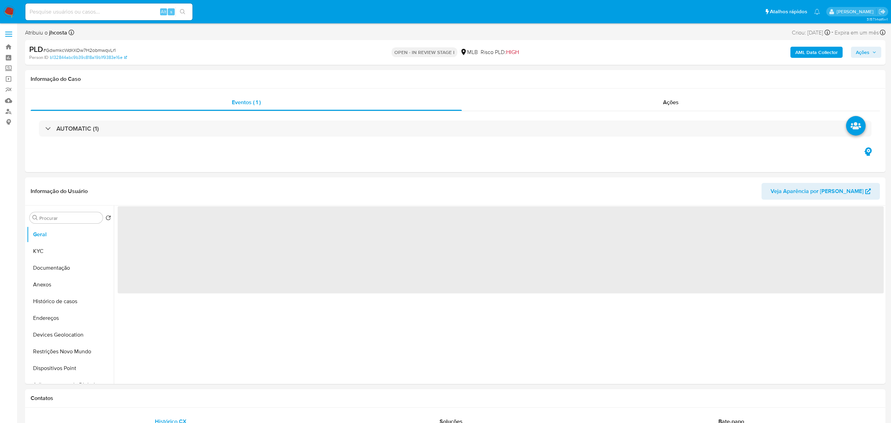
select select "10"
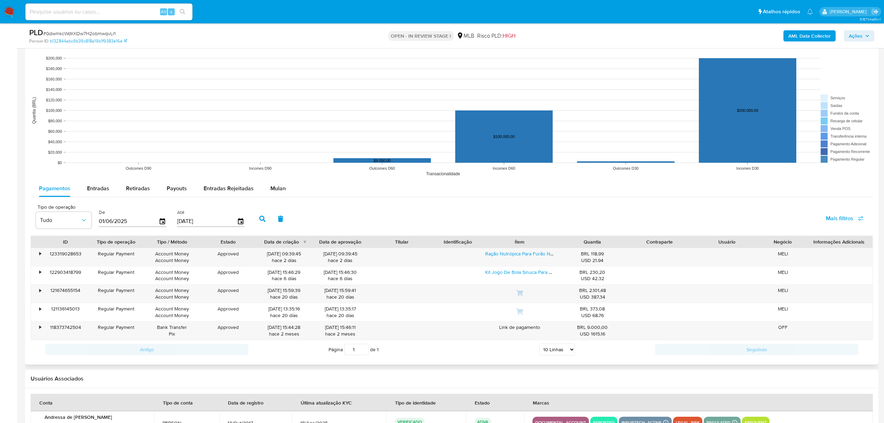
scroll to position [650, 0]
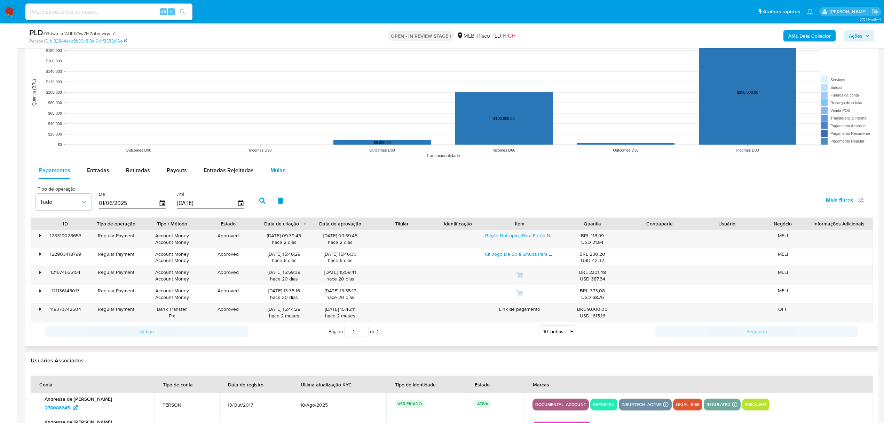
click at [279, 176] on div "Mulan" at bounding box center [278, 170] width 15 height 17
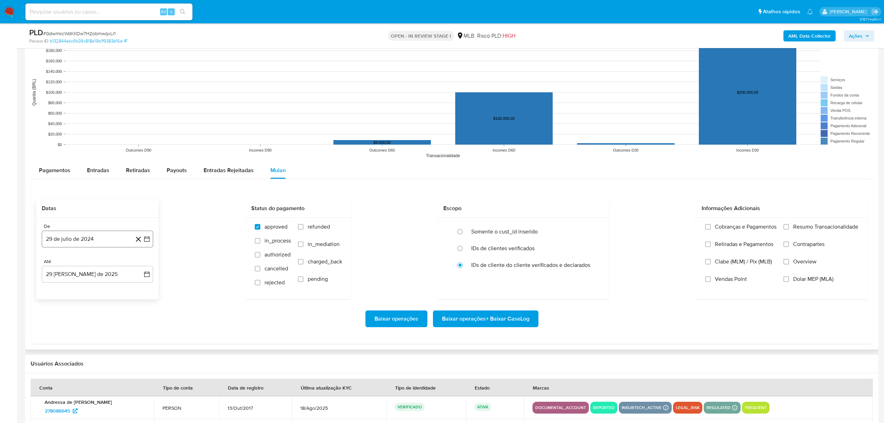
click at [74, 245] on button "29 de julio de 2024" at bounding box center [97, 239] width 111 height 17
click at [102, 266] on span "julio 2024" at bounding box center [94, 263] width 26 height 7
click at [140, 264] on icon "Año siguiente" at bounding box center [139, 264] width 8 height 8
click at [70, 330] on button "[DATE]" at bounding box center [66, 328] width 19 height 11
click at [71, 288] on button "1" at bounding box center [69, 289] width 11 height 11
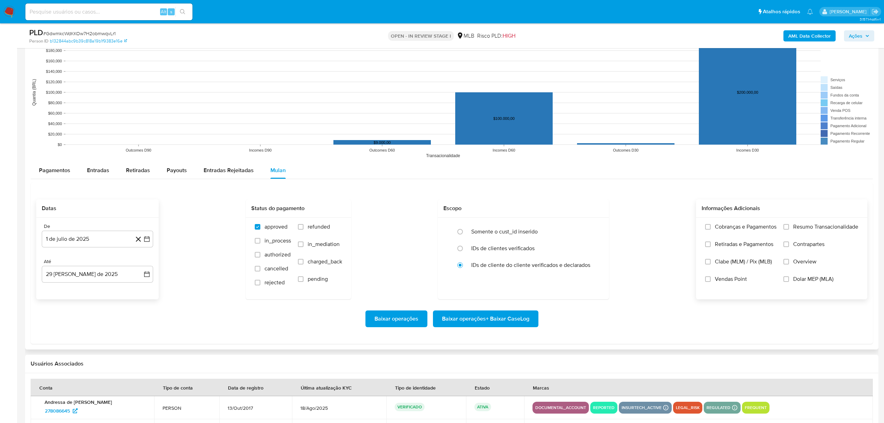
click at [827, 228] on span "Resumo Transacionalidade" at bounding box center [826, 226] width 65 height 7
click at [789, 228] on input "Resumo Transacionalidade" at bounding box center [787, 227] width 6 height 6
click at [525, 321] on span "Baixar operações + Baixar CaseLog" at bounding box center [485, 318] width 87 height 15
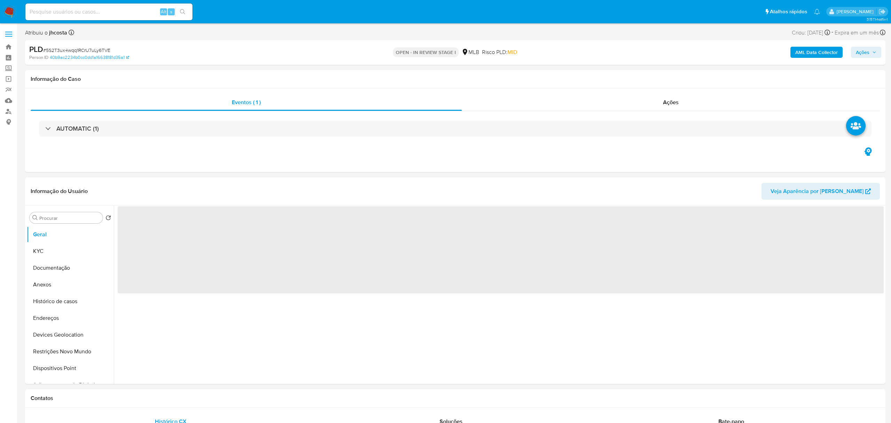
select select "10"
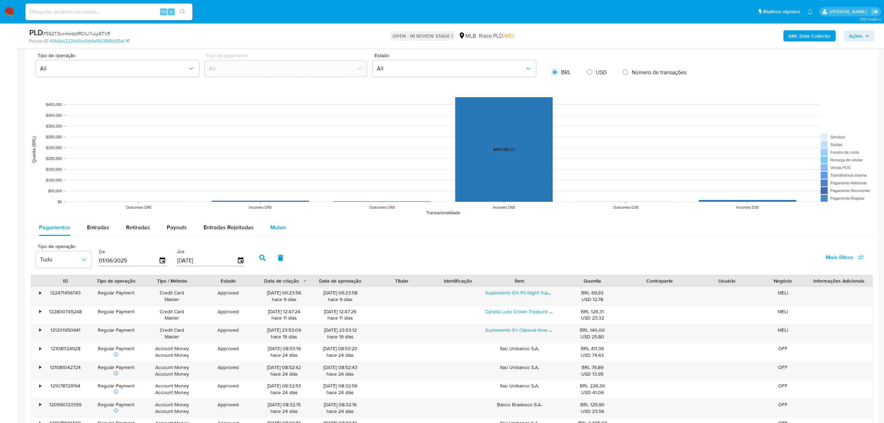
click at [273, 225] on span "Mulan" at bounding box center [278, 227] width 15 height 8
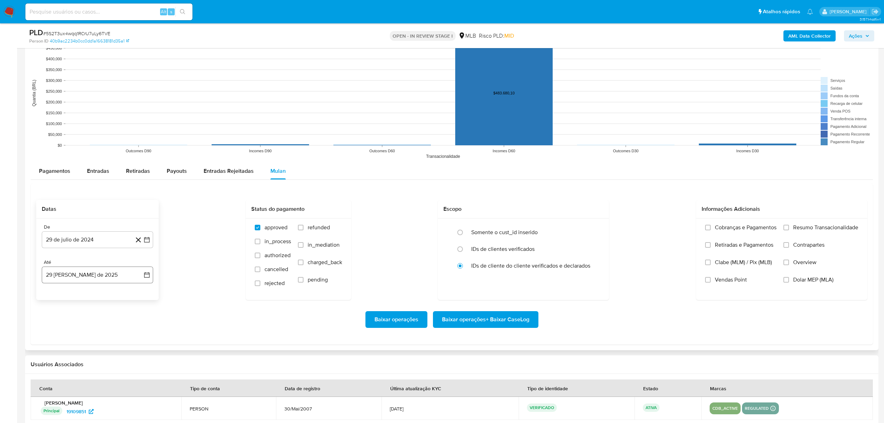
scroll to position [743, 0]
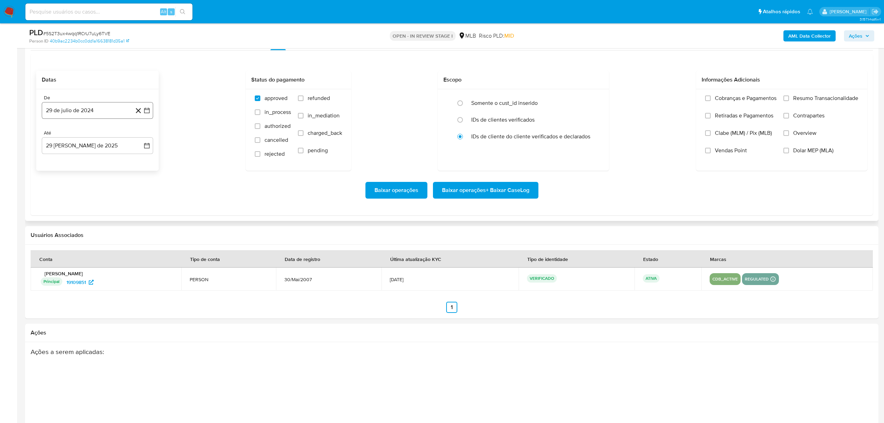
click at [97, 112] on button "29 de julio de 2024" at bounding box center [97, 110] width 111 height 17
click at [110, 135] on icon "Seleccionar mes y año" at bounding box center [112, 136] width 6 height 6
click at [141, 135] on icon "Año siguiente" at bounding box center [139, 136] width 8 height 8
click at [63, 205] on button "[DATE]" at bounding box center [66, 200] width 19 height 11
click at [73, 159] on button "1" at bounding box center [69, 161] width 11 height 11
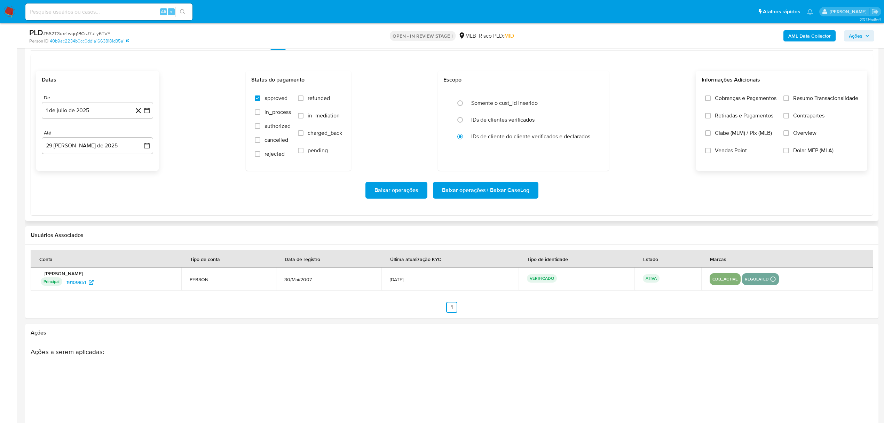
click at [800, 99] on span "Resumo Transacionalidade" at bounding box center [826, 98] width 65 height 7
click at [789, 99] on input "Resumo Transacionalidade" at bounding box center [787, 98] width 6 height 6
click at [528, 189] on span "Baixar operações + Baixar CaseLog" at bounding box center [485, 189] width 87 height 15
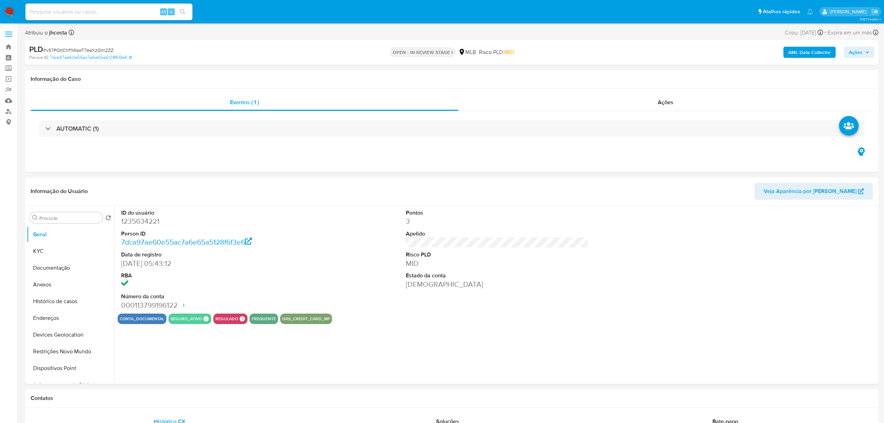
select select "10"
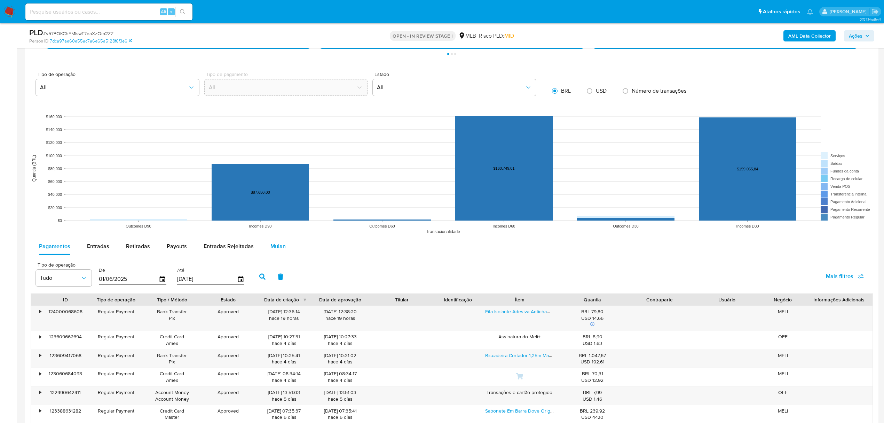
scroll to position [603, 0]
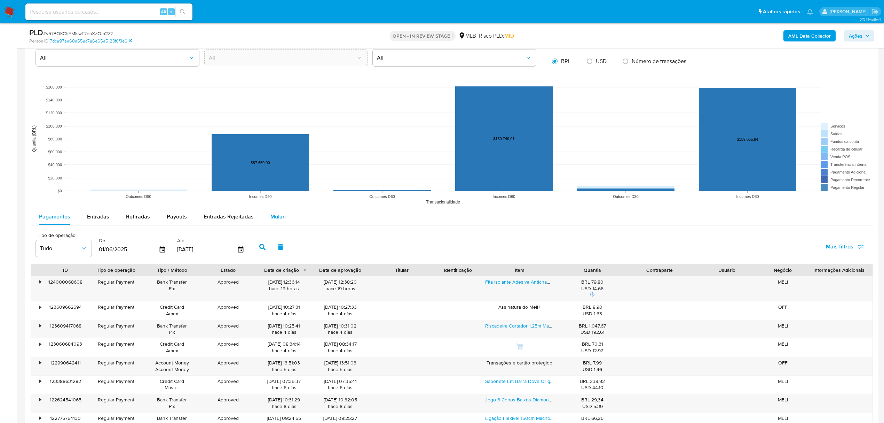
click at [273, 215] on span "Mulan" at bounding box center [278, 216] width 15 height 8
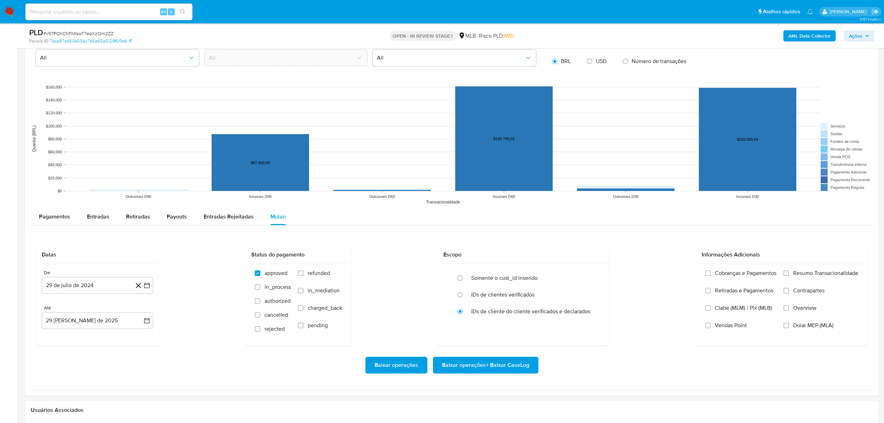
scroll to position [789, 0]
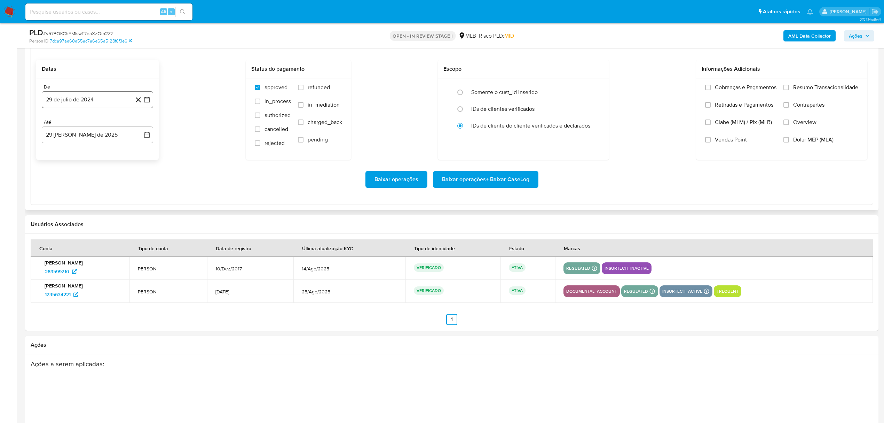
click at [94, 108] on button "29 de julio de 2024" at bounding box center [97, 99] width 111 height 17
click at [105, 127] on span "julio 2024" at bounding box center [94, 124] width 26 height 7
drag, startPoint x: 142, startPoint y: 126, endPoint x: 111, endPoint y: 148, distance: 38.5
click at [142, 125] on icon "Año siguiente" at bounding box center [139, 124] width 8 height 8
click at [66, 190] on span "[DATE]" at bounding box center [66, 189] width 15 height 6
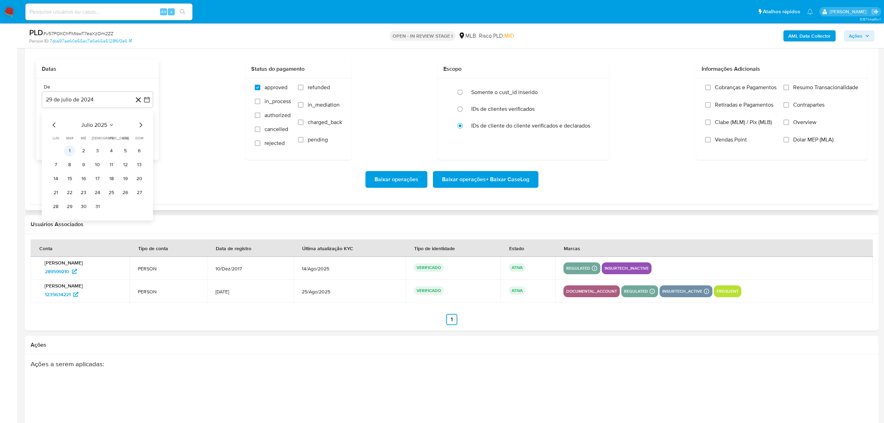
click at [72, 152] on button "1" at bounding box center [69, 150] width 11 height 11
click at [791, 89] on label "Resumo Transacionalidade" at bounding box center [821, 92] width 75 height 17
click at [789, 89] on input "Resumo Transacionalidade" at bounding box center [787, 88] width 6 height 6
click at [529, 178] on button "Baixar operações + Baixar CaseLog" at bounding box center [486, 179] width 106 height 17
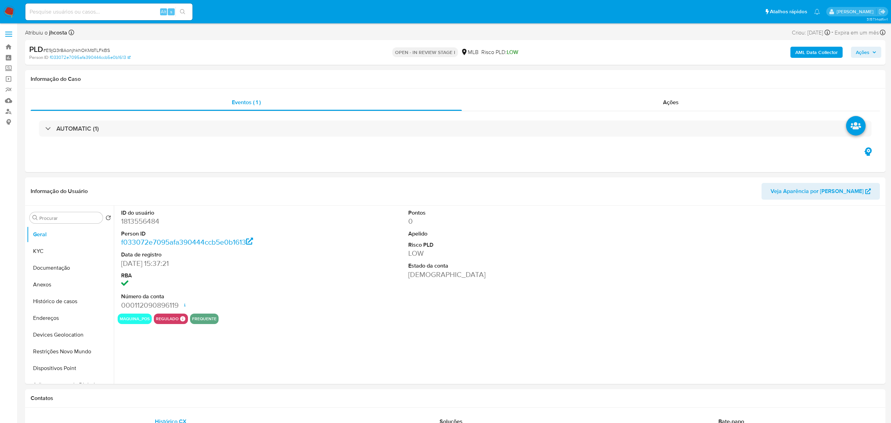
select select "10"
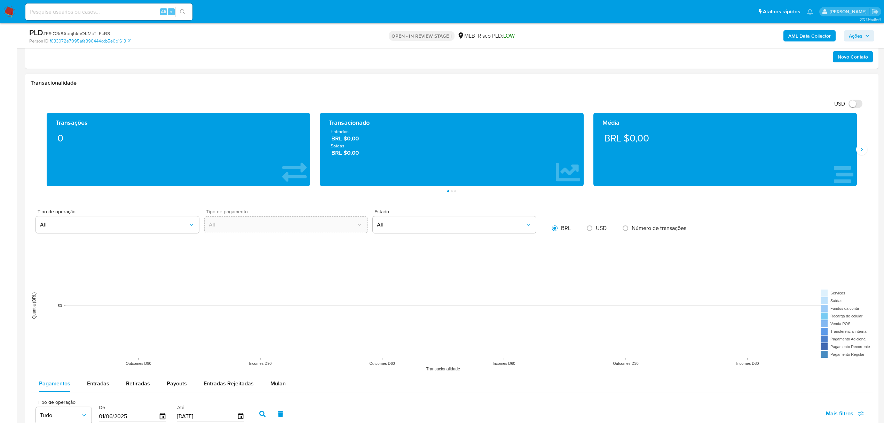
scroll to position [510, 0]
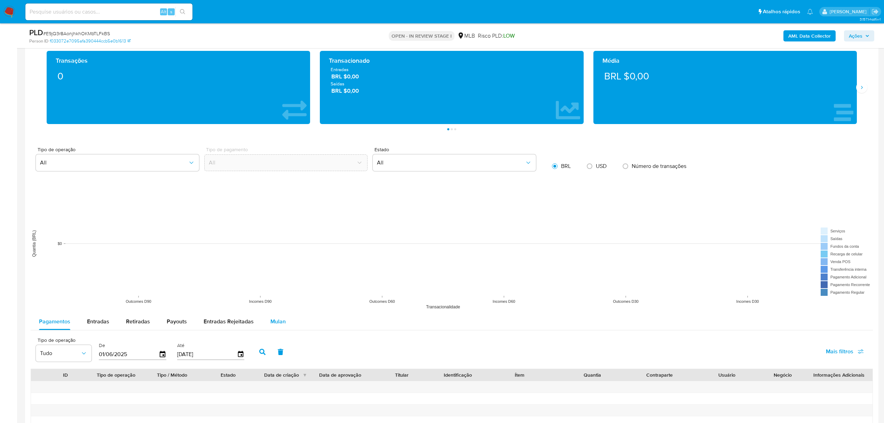
click at [283, 325] on button "Mulan" at bounding box center [278, 321] width 32 height 17
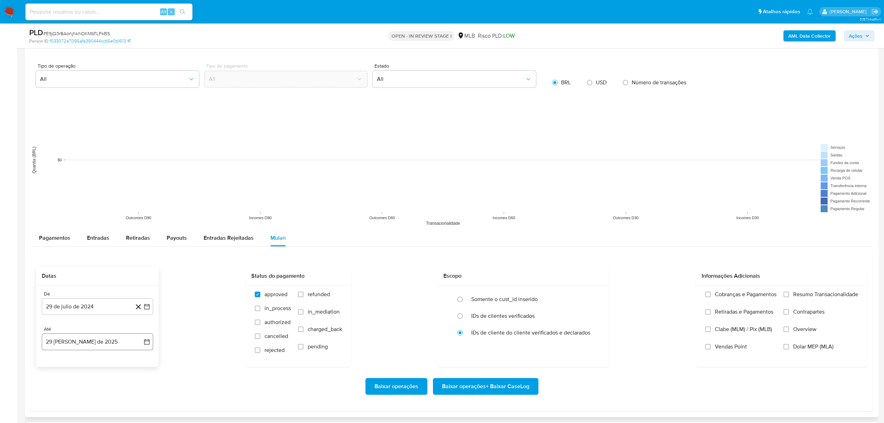
scroll to position [696, 0]
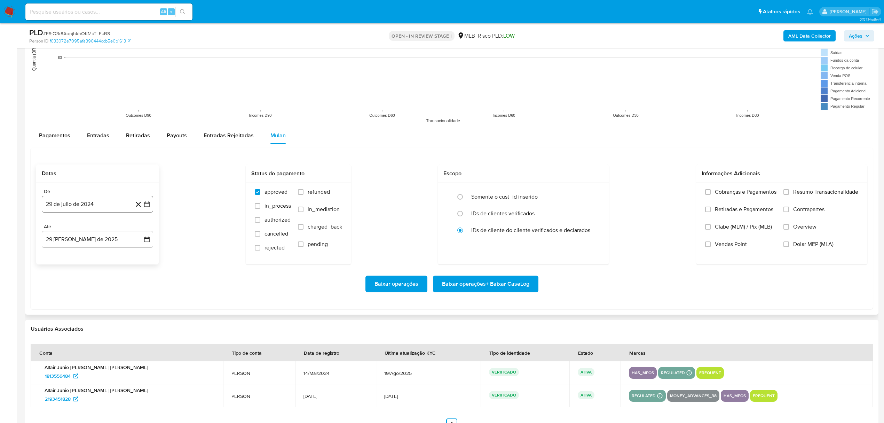
click at [88, 198] on button "29 de julio de 2024" at bounding box center [97, 204] width 111 height 17
click at [109, 230] on icon "Seleccionar mes y año" at bounding box center [112, 229] width 6 height 6
click at [140, 230] on icon "Año siguiente" at bounding box center [139, 229] width 8 height 8
click at [72, 255] on button "ene" at bounding box center [66, 254] width 19 height 11
click at [84, 253] on button "1" at bounding box center [83, 254] width 11 height 11
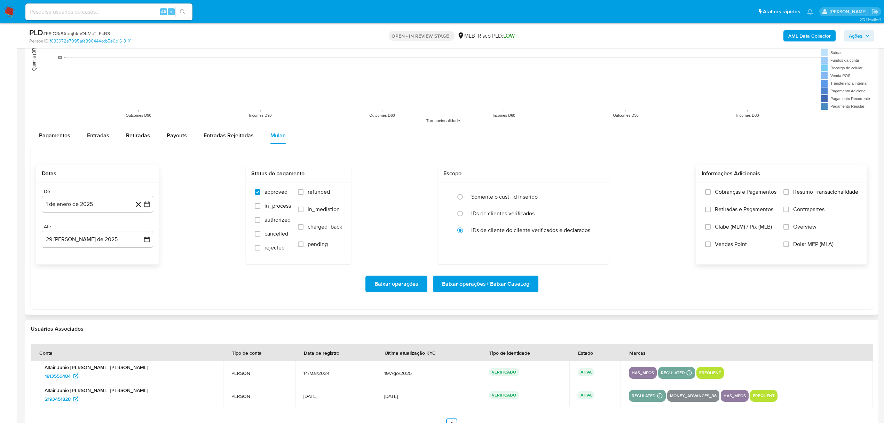
click at [842, 198] on label "Resumo Transacionalidade" at bounding box center [821, 196] width 75 height 17
click at [789, 195] on input "Resumo Transacionalidade" at bounding box center [787, 192] width 6 height 6
click at [731, 246] on span "Vendas Point" at bounding box center [731, 244] width 32 height 7
click at [711, 246] on input "Vendas Point" at bounding box center [708, 244] width 6 height 6
click at [522, 283] on span "Baixar operações + Baixar CaseLog" at bounding box center [485, 283] width 87 height 15
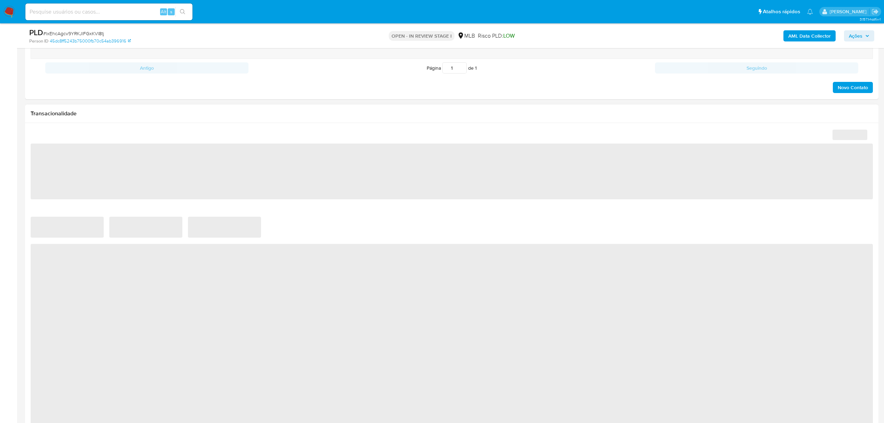
select select "10"
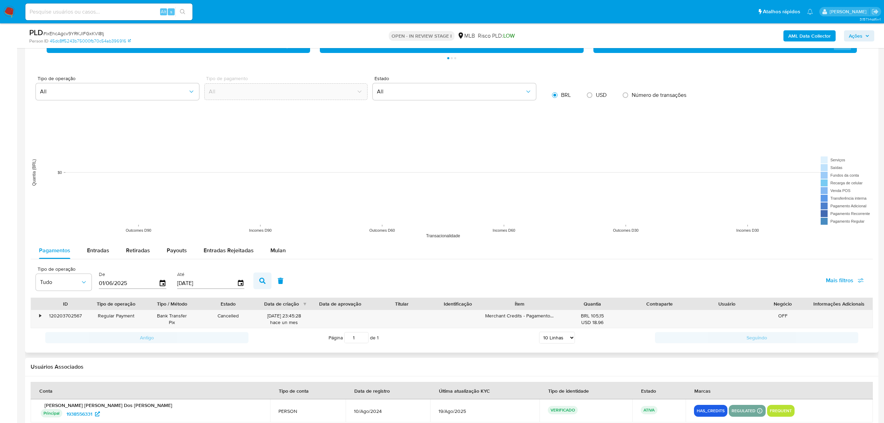
scroll to position [650, 0]
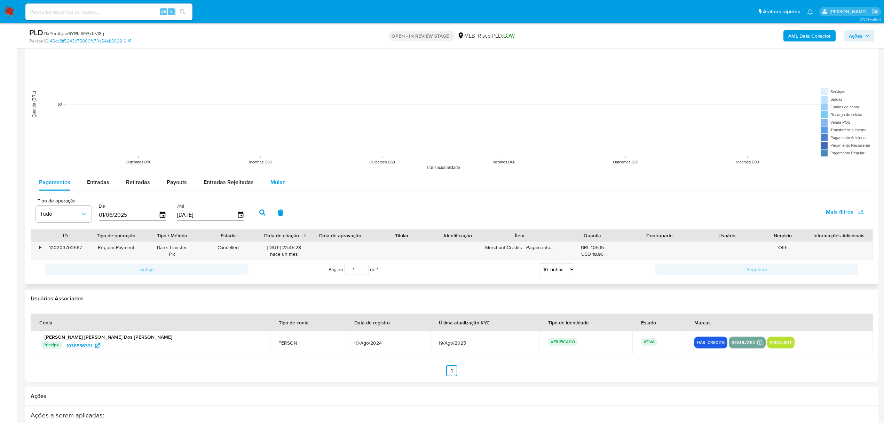
click at [266, 177] on button "Mulan" at bounding box center [278, 182] width 32 height 17
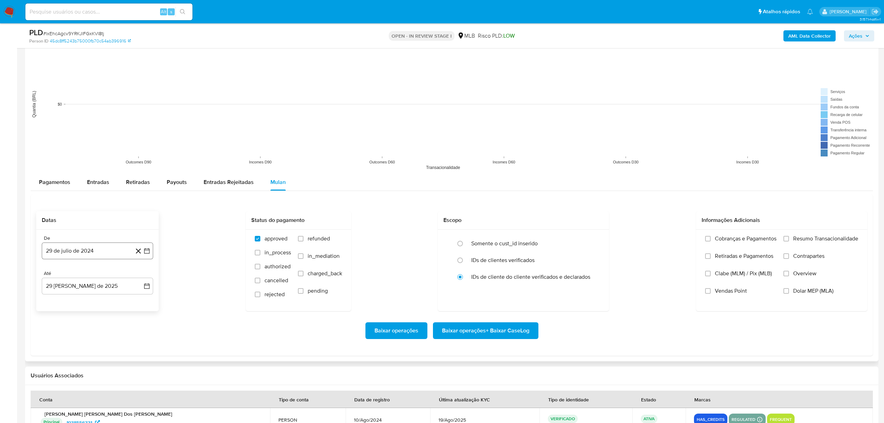
click at [95, 247] on button "29 de julio de 2024" at bounding box center [97, 250] width 111 height 17
click at [109, 279] on icon "Seleccionar mes y año" at bounding box center [112, 276] width 6 height 6
click at [64, 303] on span "ene" at bounding box center [67, 301] width 9 height 6
click at [54, 304] on button "1" at bounding box center [55, 301] width 11 height 11
click at [817, 238] on span "Resumo Transacionalidade" at bounding box center [826, 238] width 65 height 7
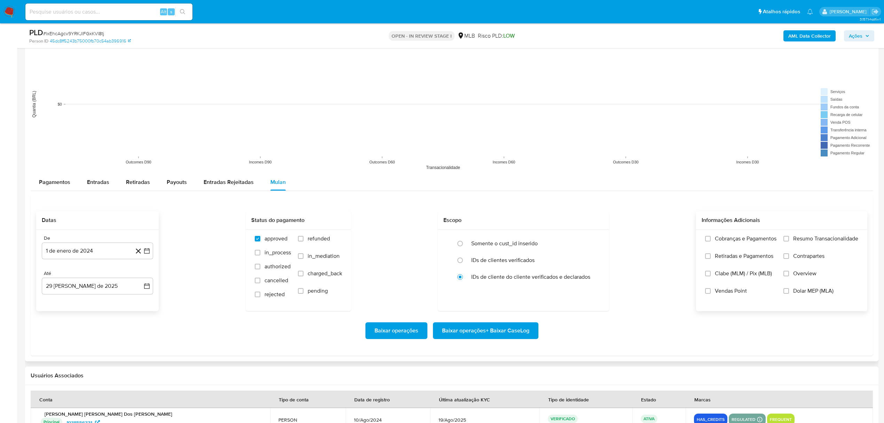
click at [789, 238] on input "Resumo Transacionalidade" at bounding box center [787, 239] width 6 height 6
click at [733, 290] on span "Vendas Point" at bounding box center [731, 290] width 32 height 7
click at [711, 290] on input "Vendas Point" at bounding box center [708, 291] width 6 height 6
click at [482, 329] on span "Baixar operações + Baixar CaseLog" at bounding box center [485, 330] width 87 height 15
